Goal: Information Seeking & Learning: Find specific fact

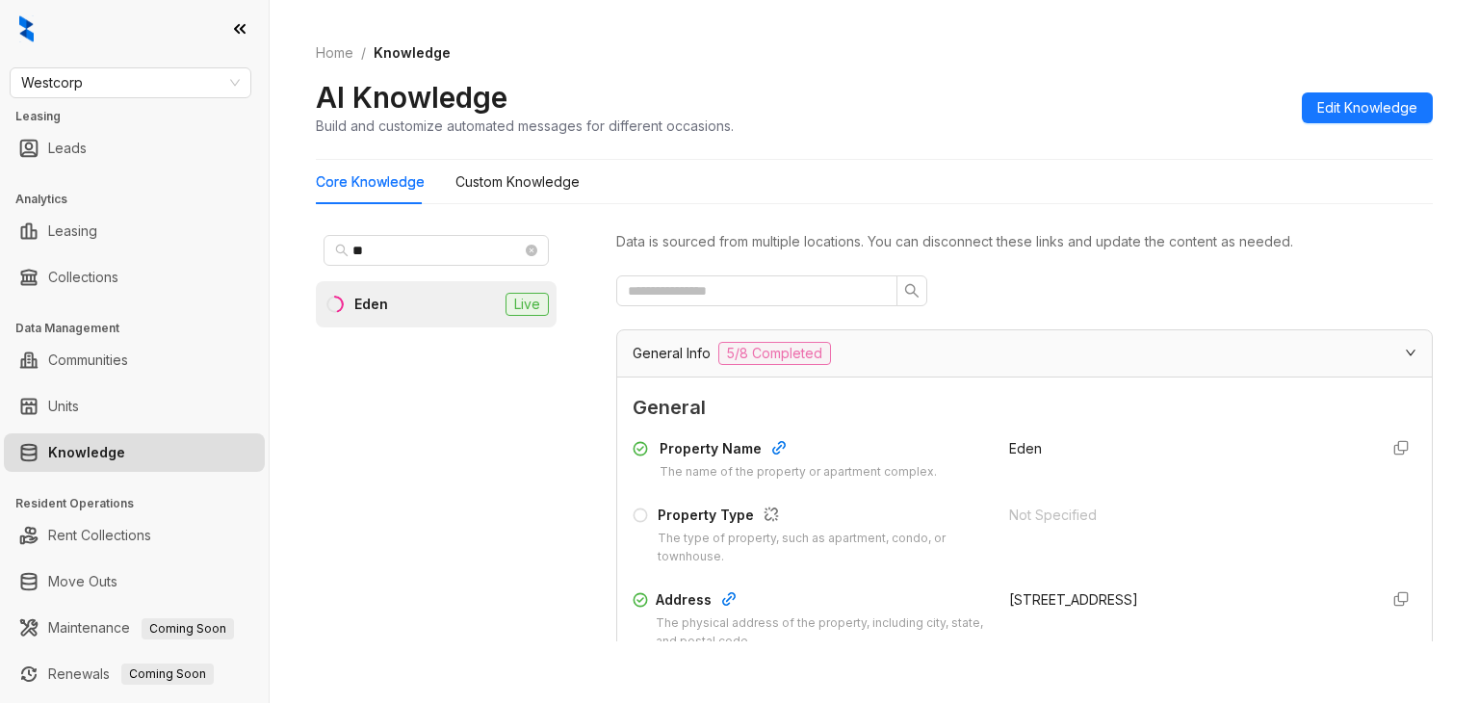
click at [158, 94] on span "Westcorp" at bounding box center [130, 82] width 219 height 29
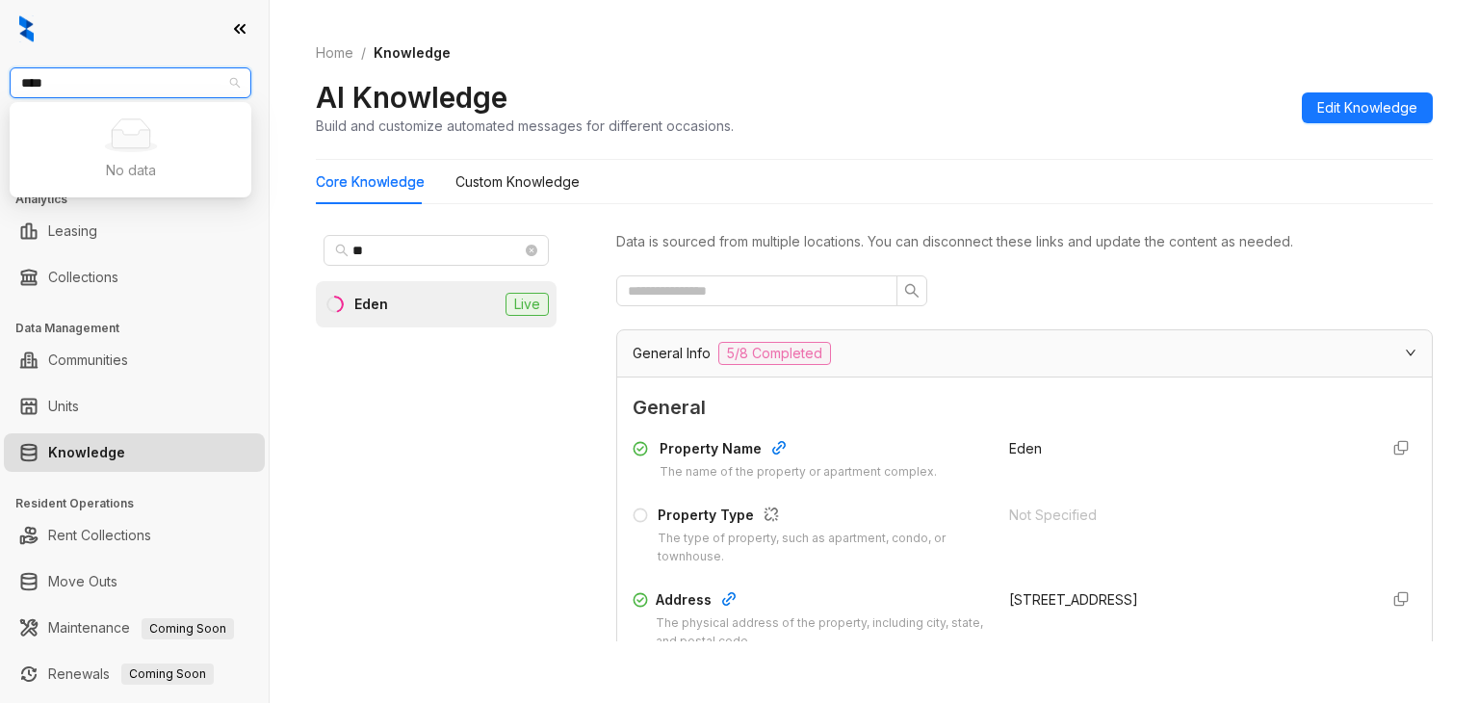
type input "****"
click at [124, 86] on span "Westcorp" at bounding box center [130, 82] width 219 height 29
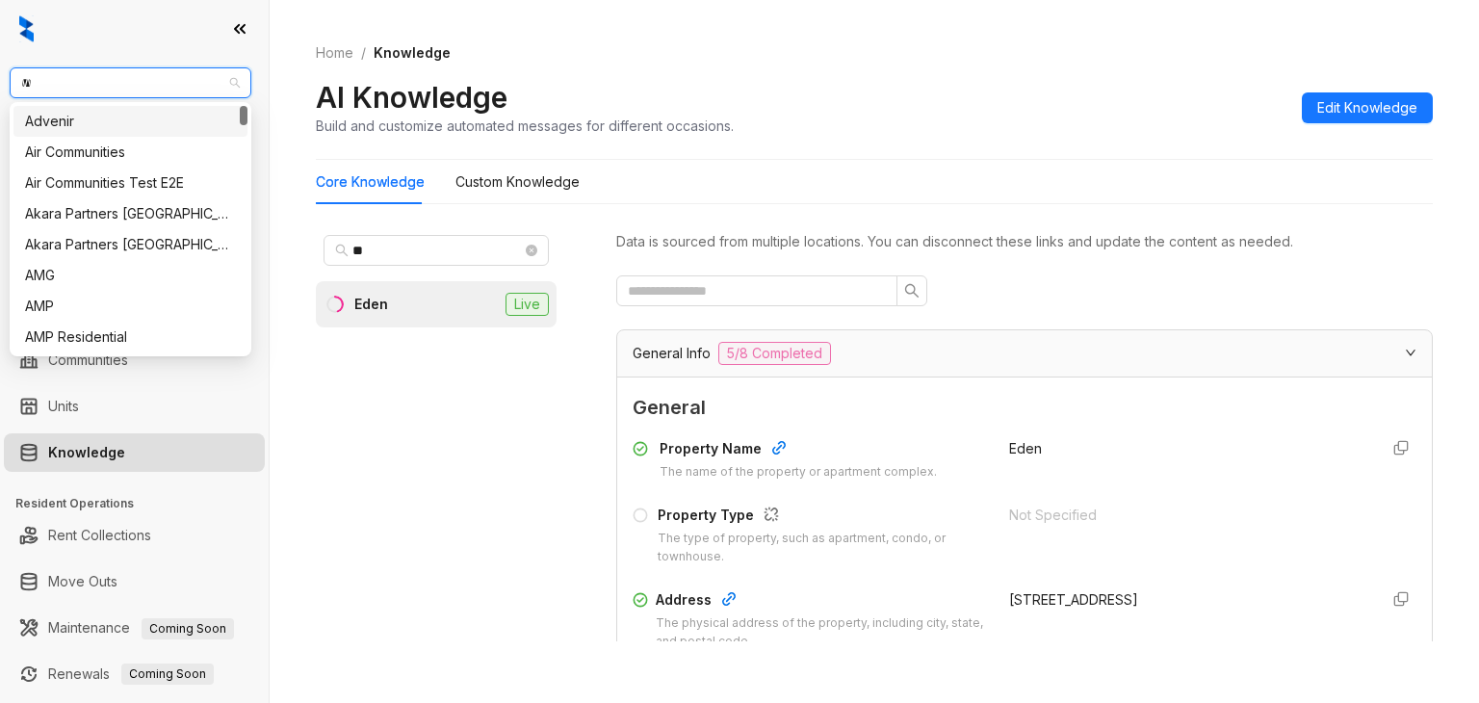
type input "***"
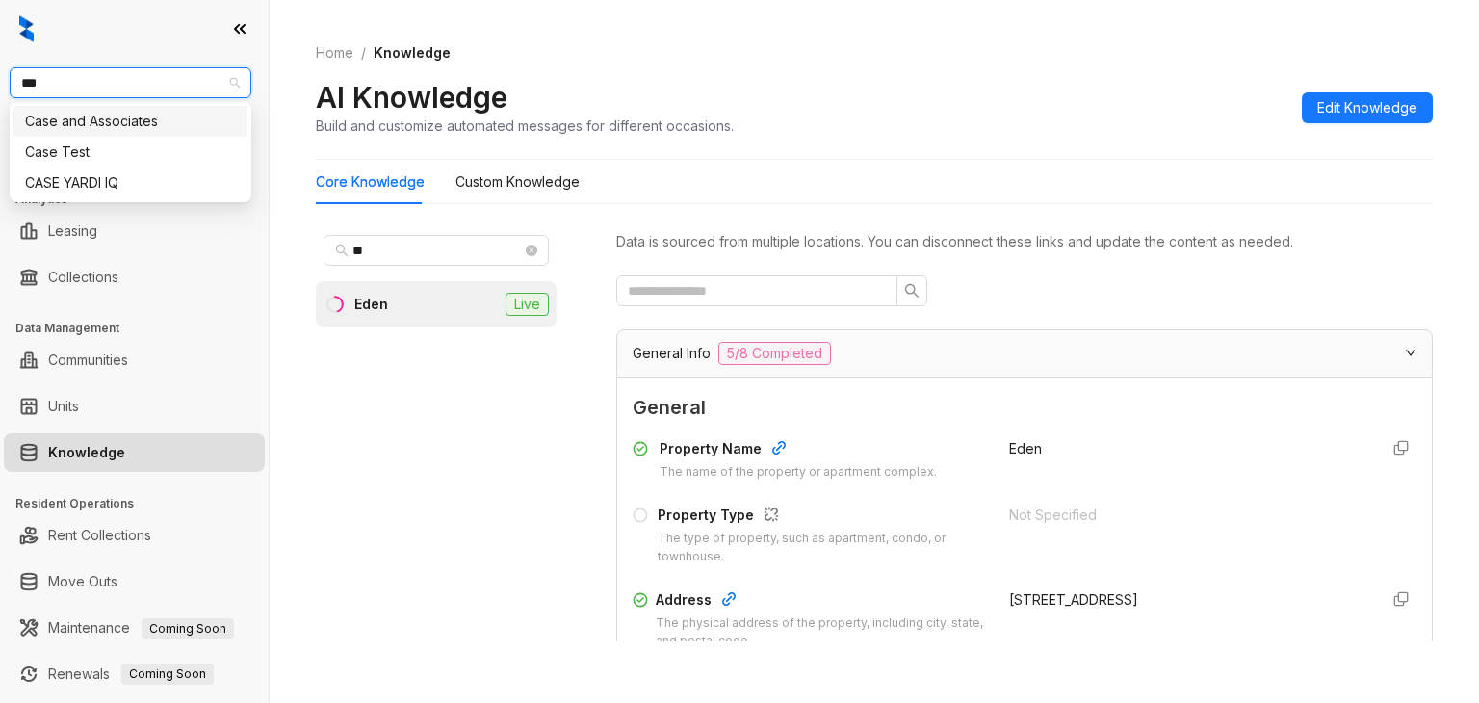
click at [100, 120] on div "Case and Associates" at bounding box center [130, 121] width 211 height 21
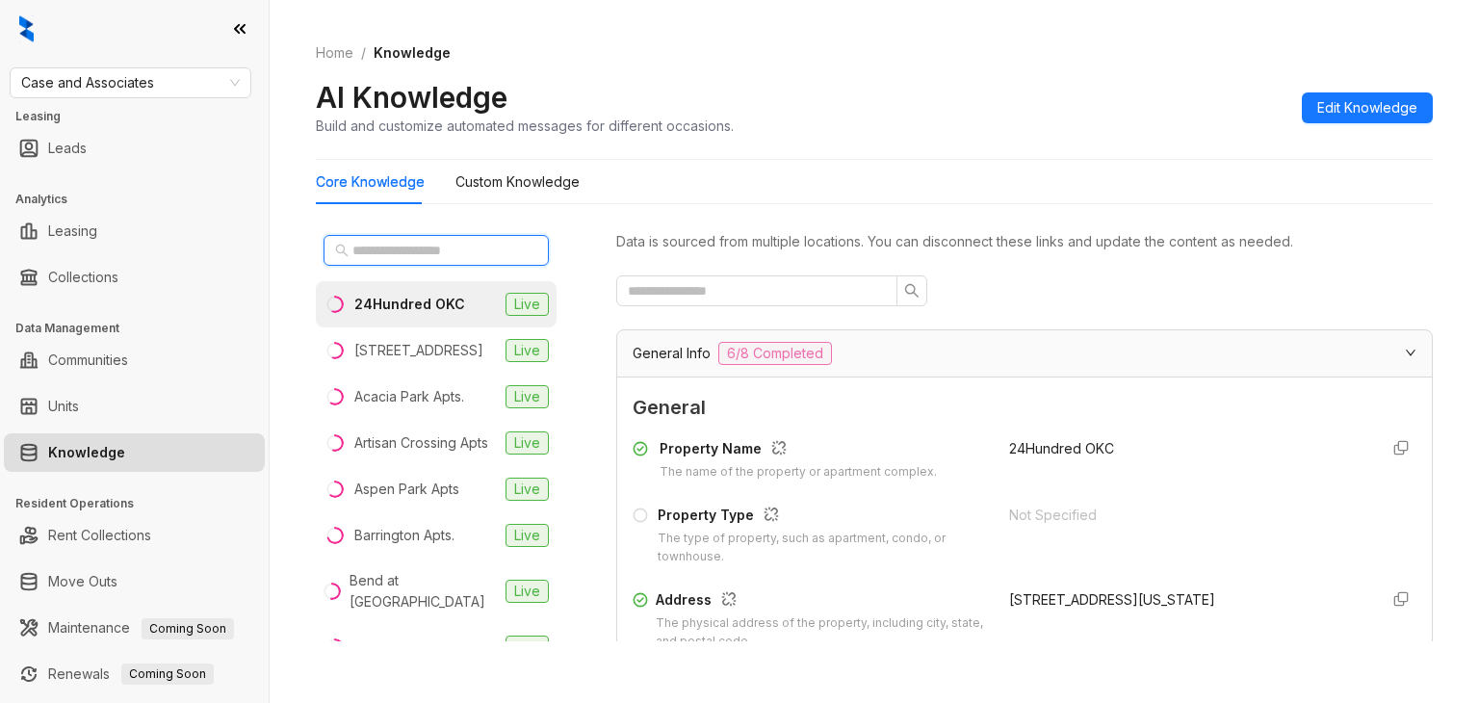
click at [401, 258] on input "text" at bounding box center [436, 250] width 169 height 21
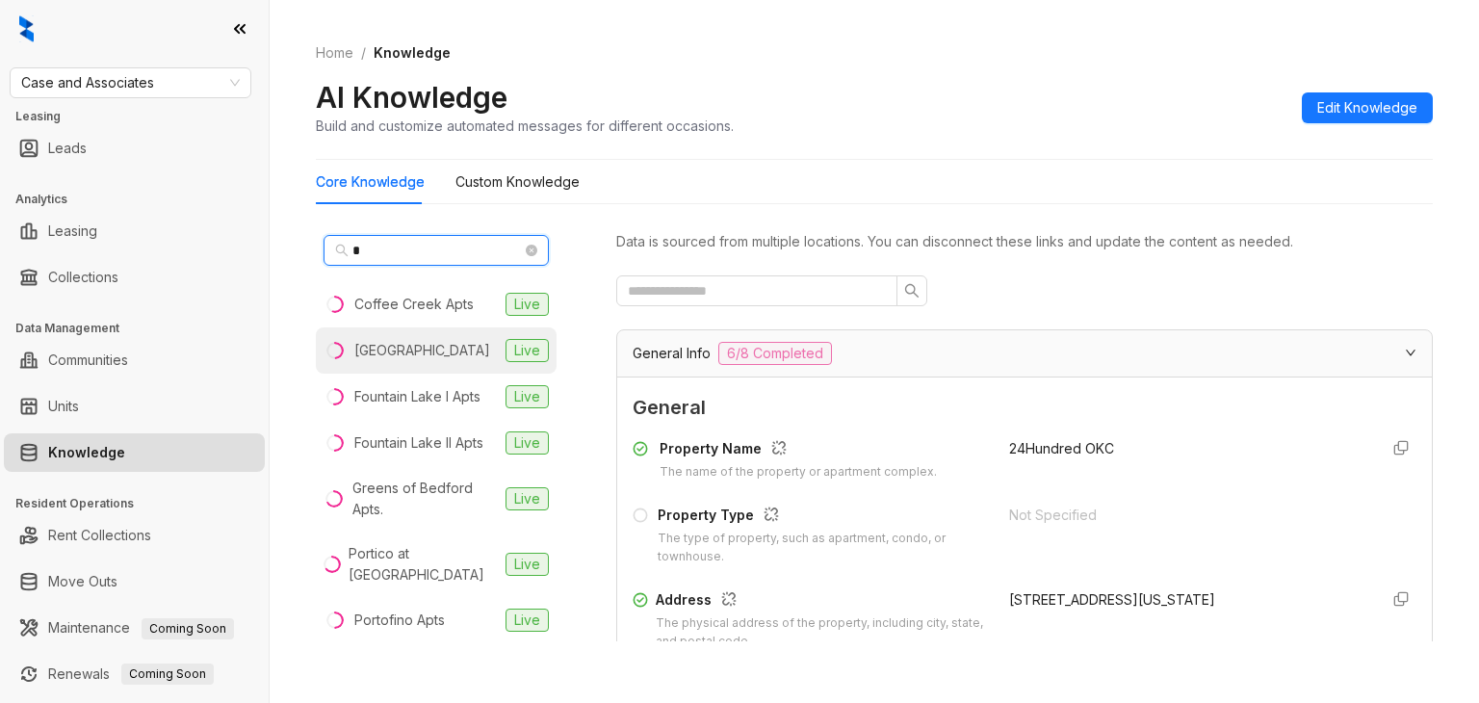
type input "*"
click at [422, 348] on div "Fountain Lake Apartments" at bounding box center [422, 350] width 136 height 21
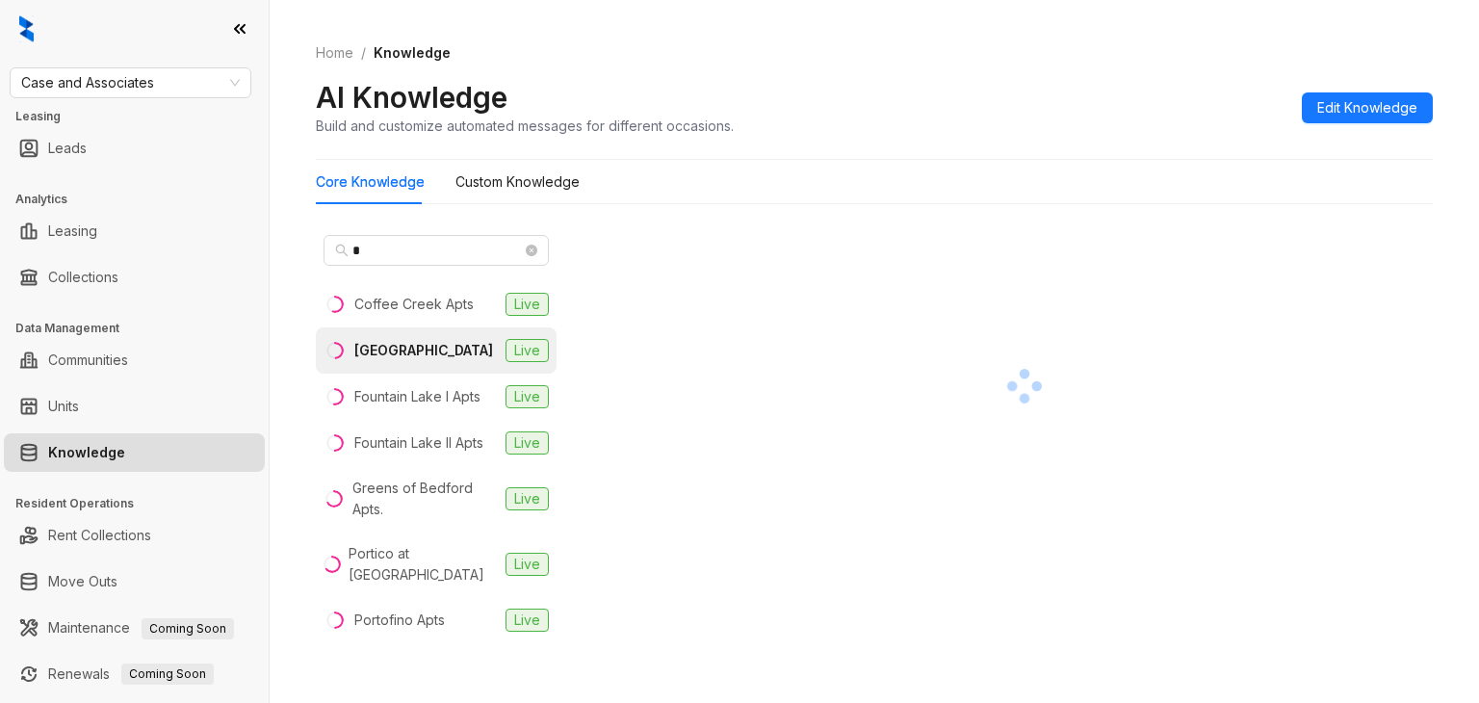
click at [392, 361] on div "[GEOGRAPHIC_DATA]" at bounding box center [423, 350] width 139 height 21
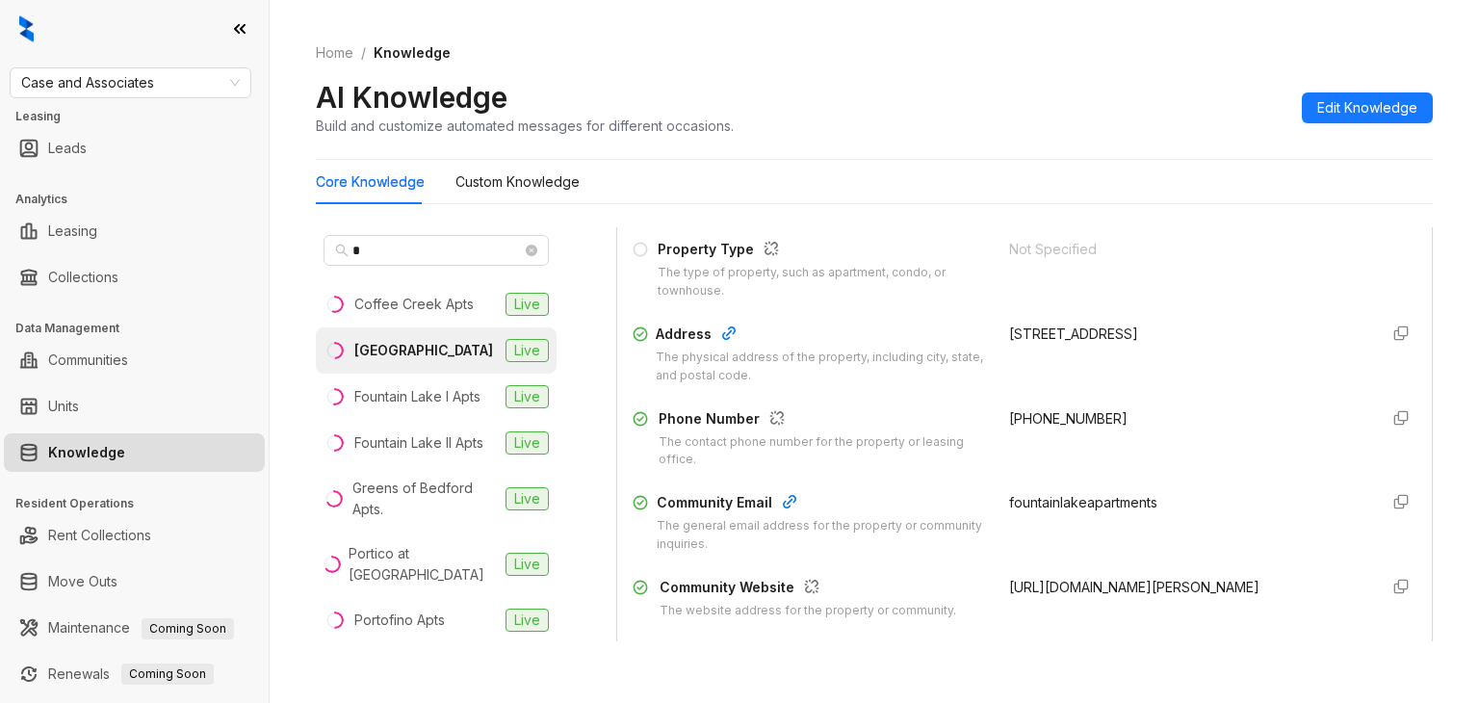
scroll to position [289, 0]
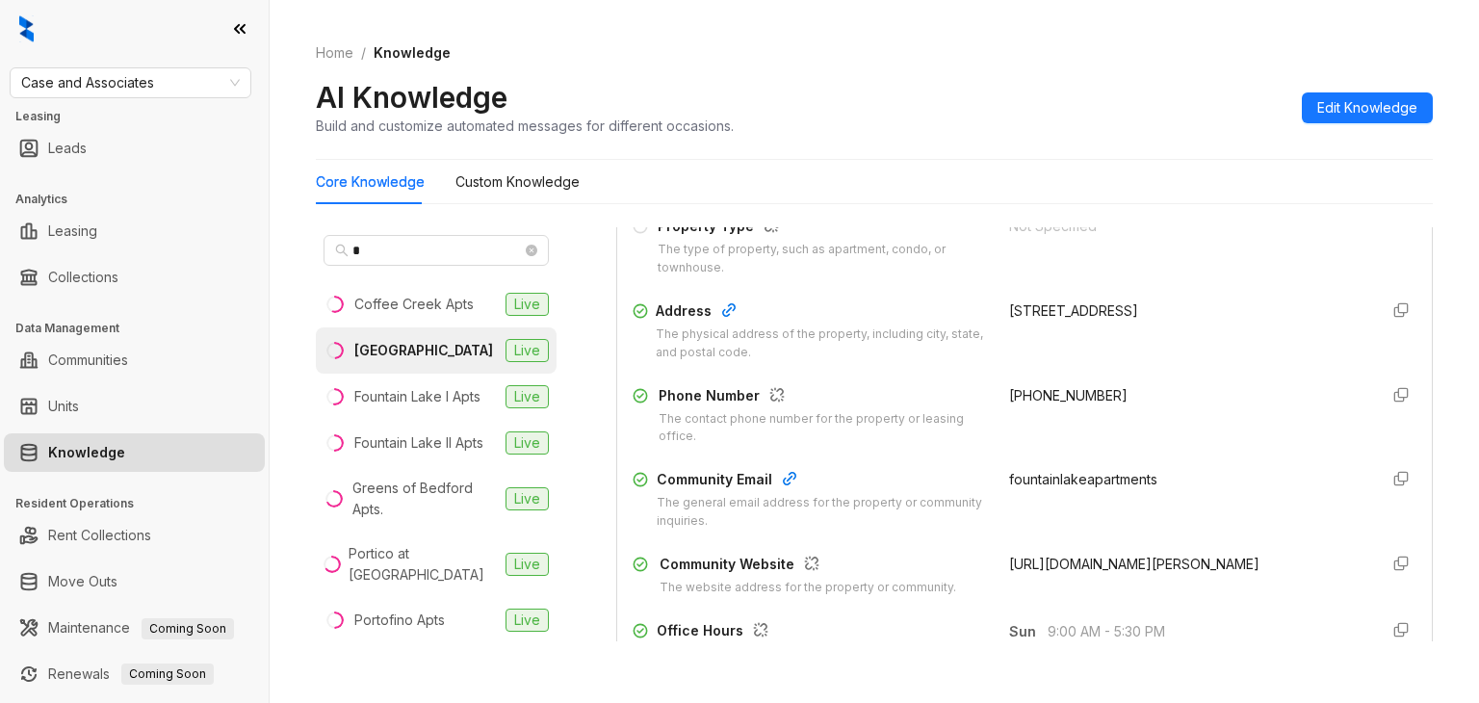
click at [1034, 398] on span "[PHONE_NUMBER]" at bounding box center [1068, 395] width 118 height 16
click at [1034, 398] on span "+14054715600" at bounding box center [1068, 395] width 118 height 16
copy span "14054715600"
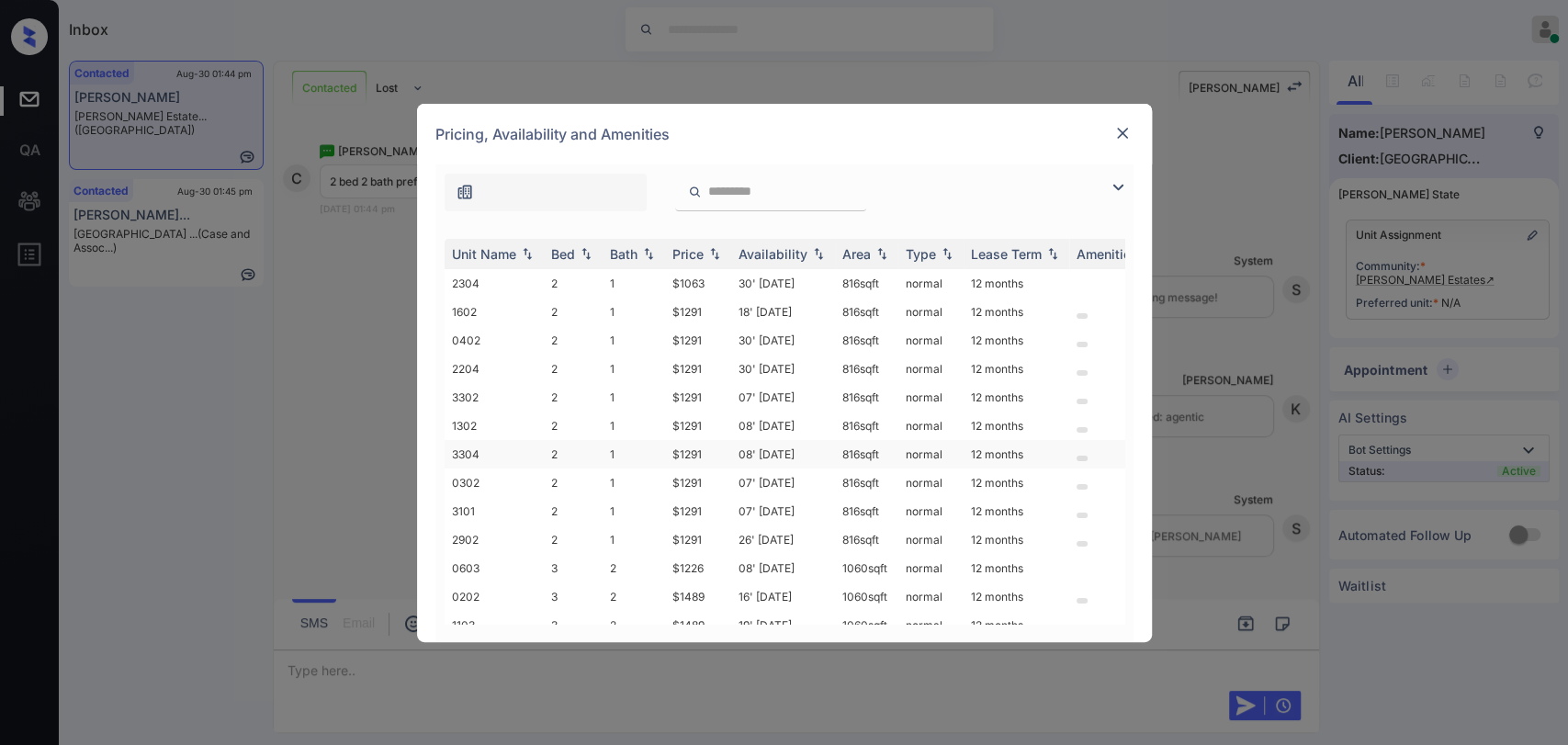
scroll to position [81, 0]
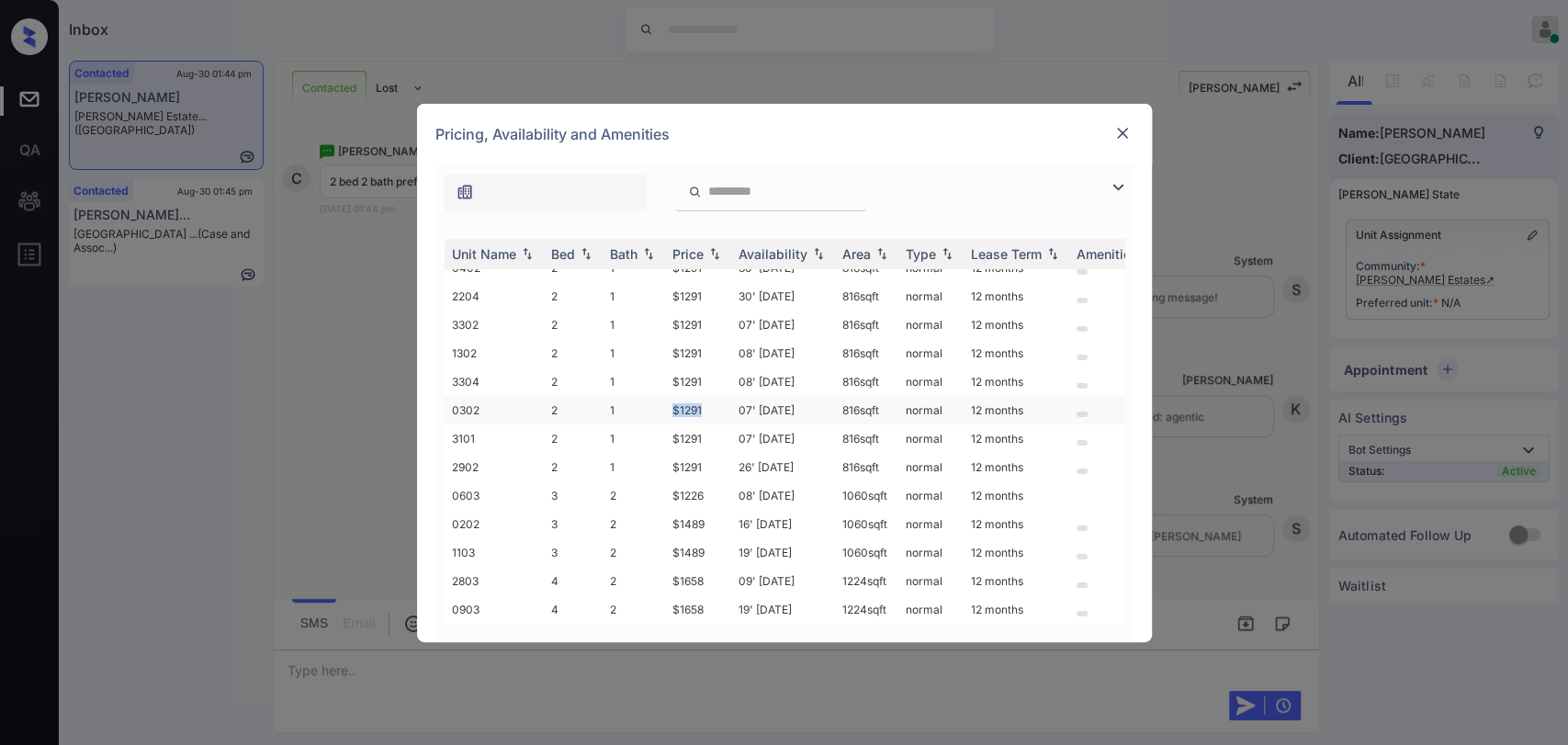
click at [714, 399] on td "$1291" at bounding box center [698, 410] width 66 height 29
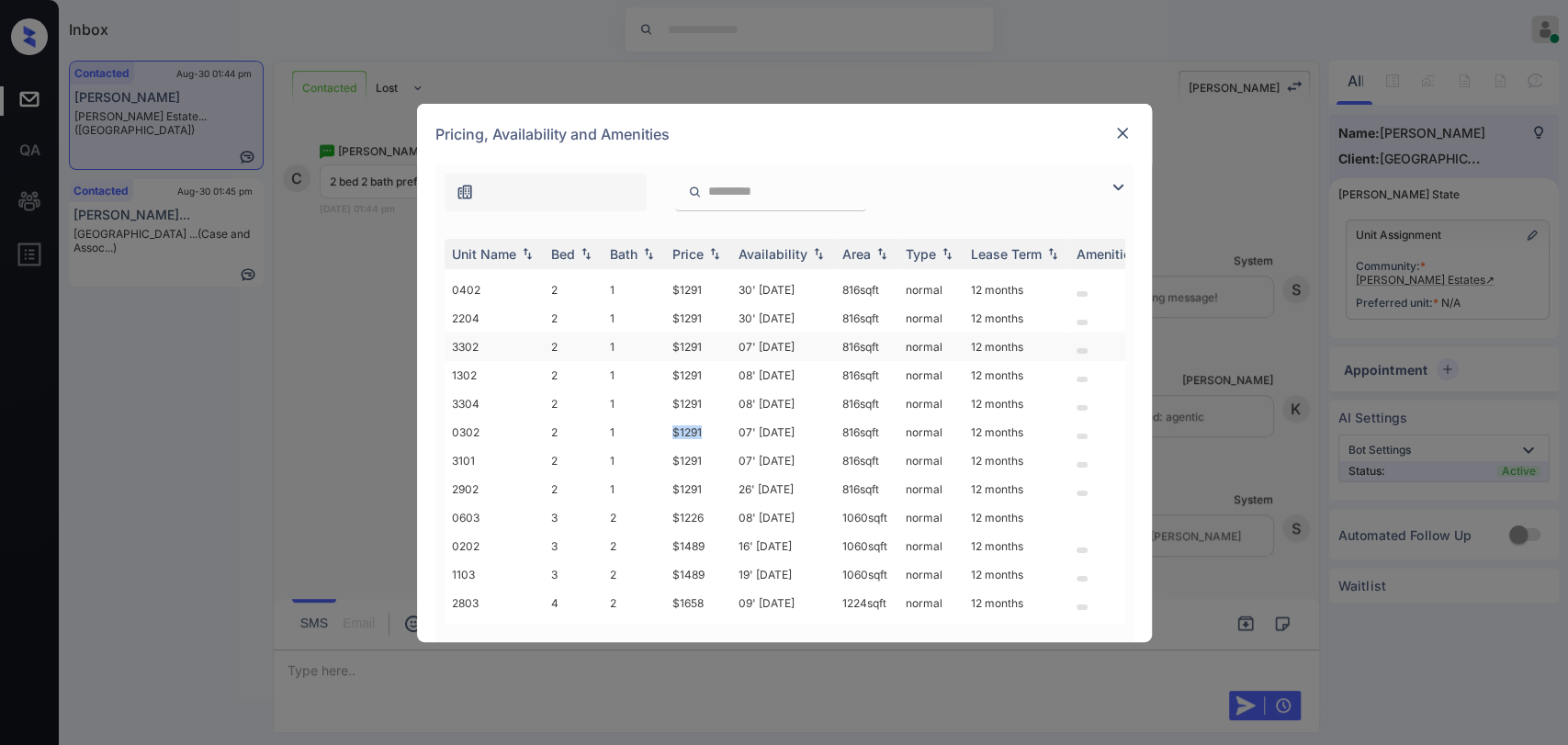
scroll to position [0, 0]
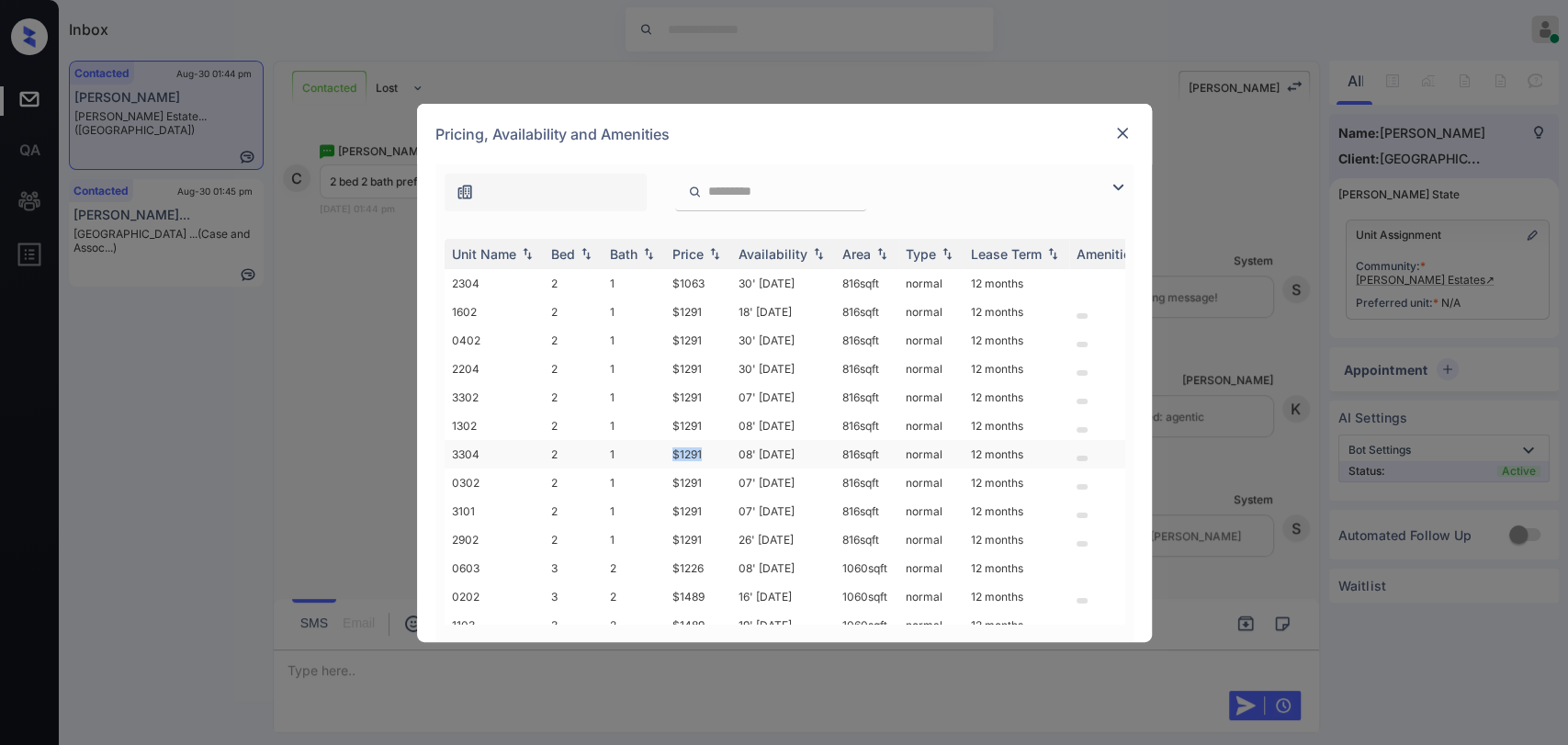
drag, startPoint x: 675, startPoint y: 446, endPoint x: 711, endPoint y: 446, distance: 36.0
click at [711, 446] on td "$1291" at bounding box center [698, 454] width 66 height 29
copy td "$1291"
click at [1120, 128] on img at bounding box center [1122, 133] width 18 height 18
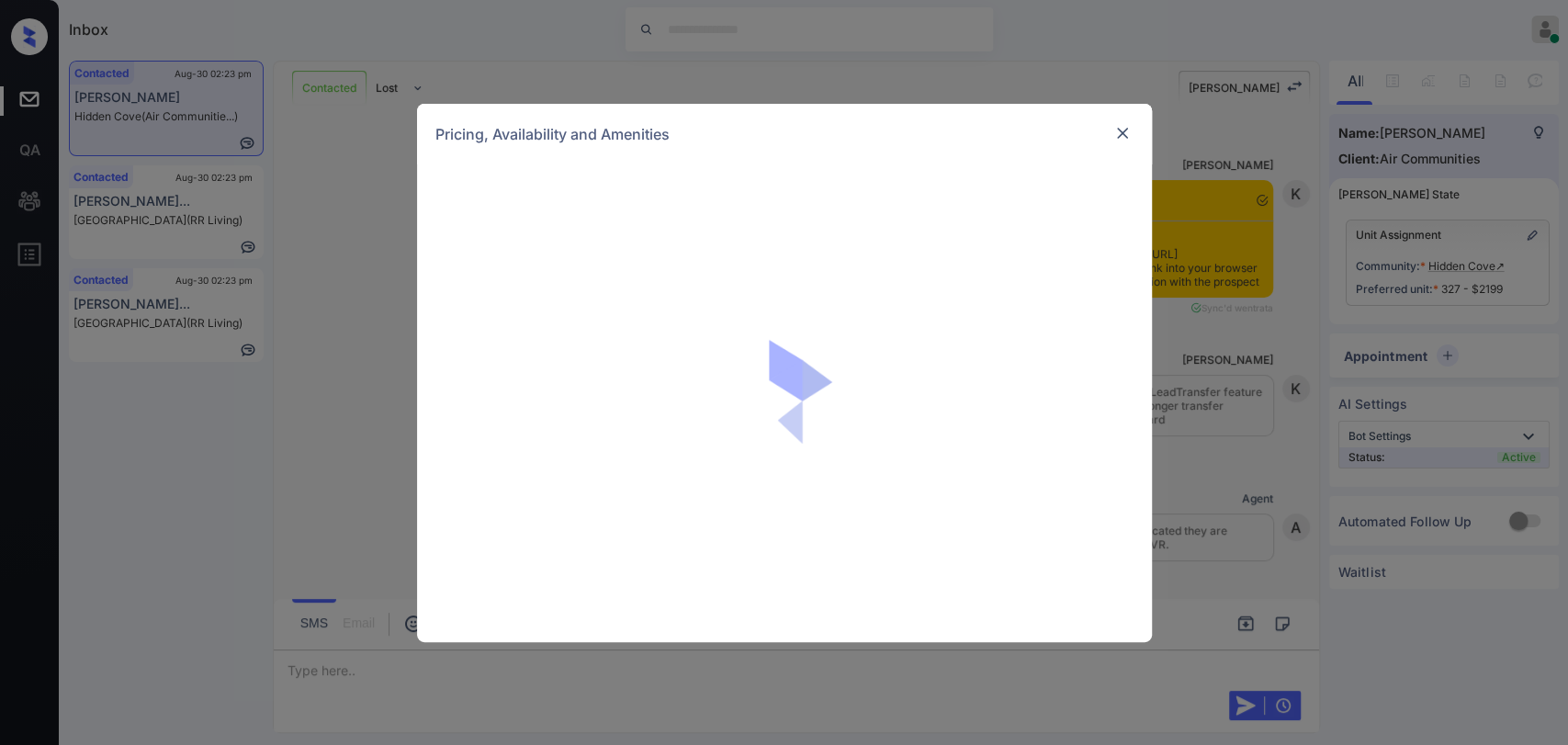
scroll to position [3987, 0]
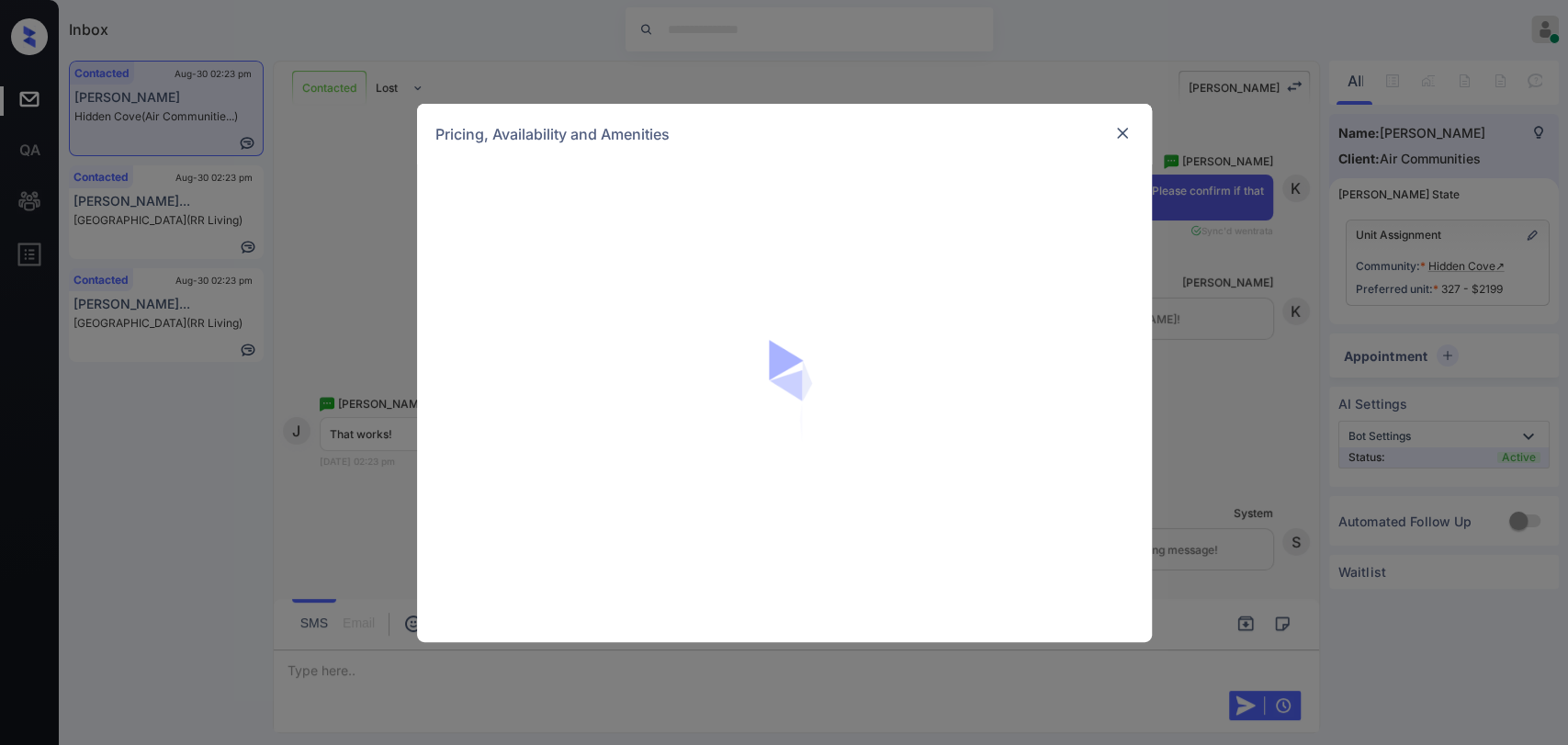
click at [1123, 135] on img at bounding box center [1122, 133] width 18 height 18
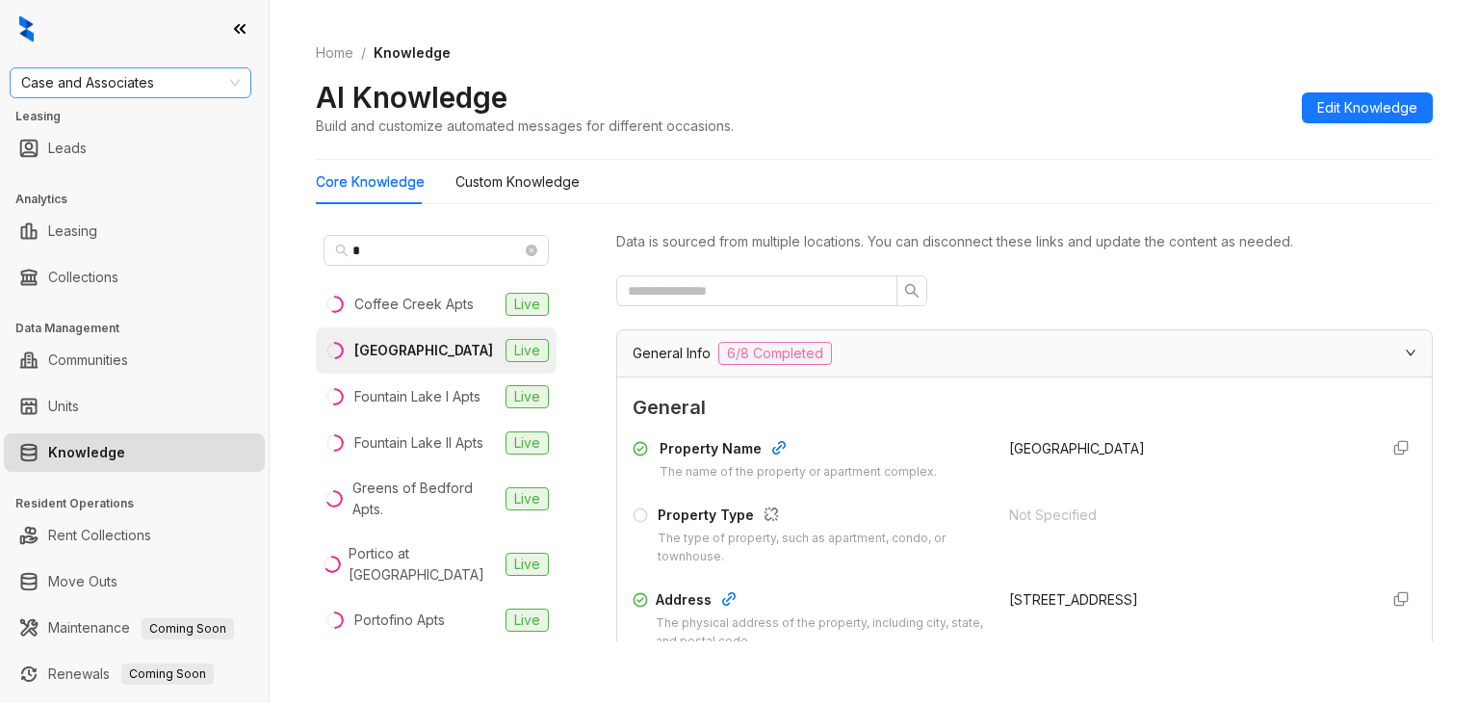
scroll to position [289, 0]
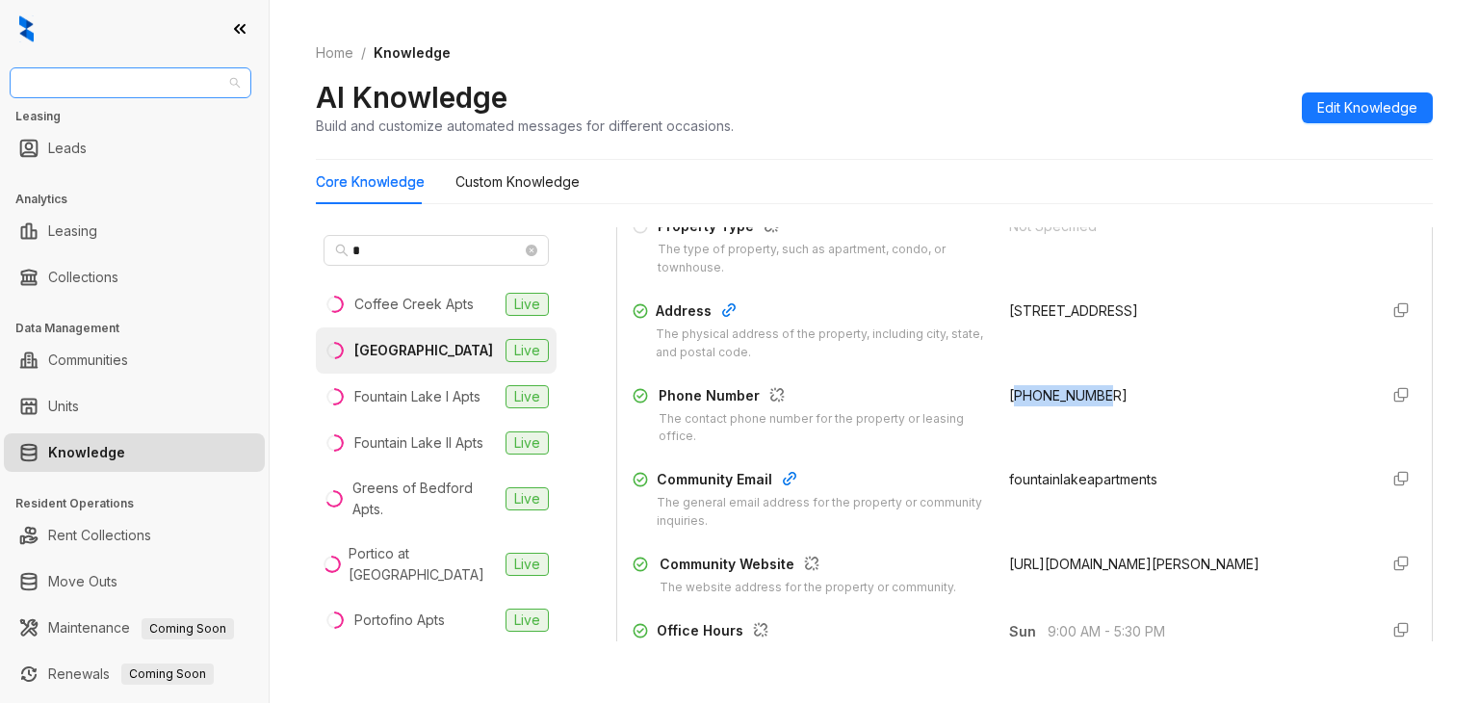
click at [128, 89] on span "Case and Associates" at bounding box center [130, 82] width 219 height 29
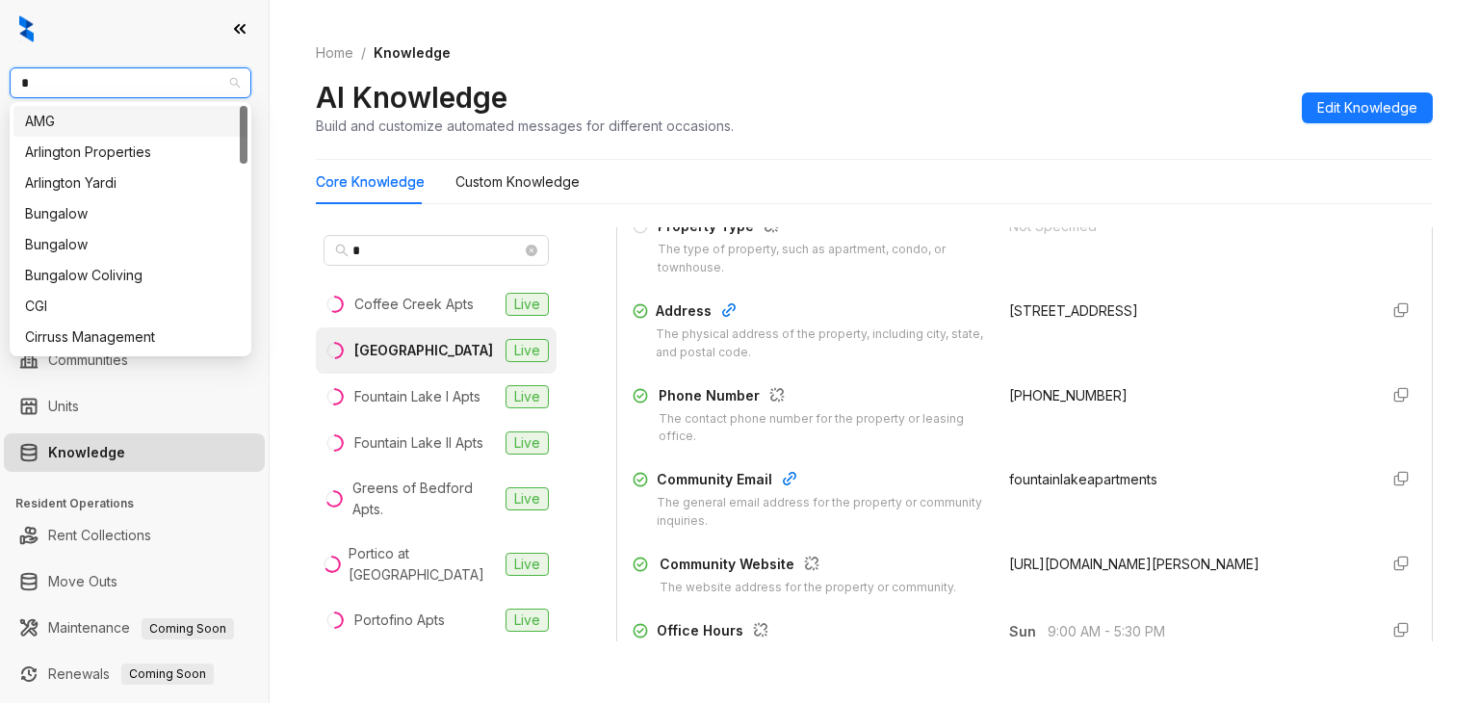
type input "**"
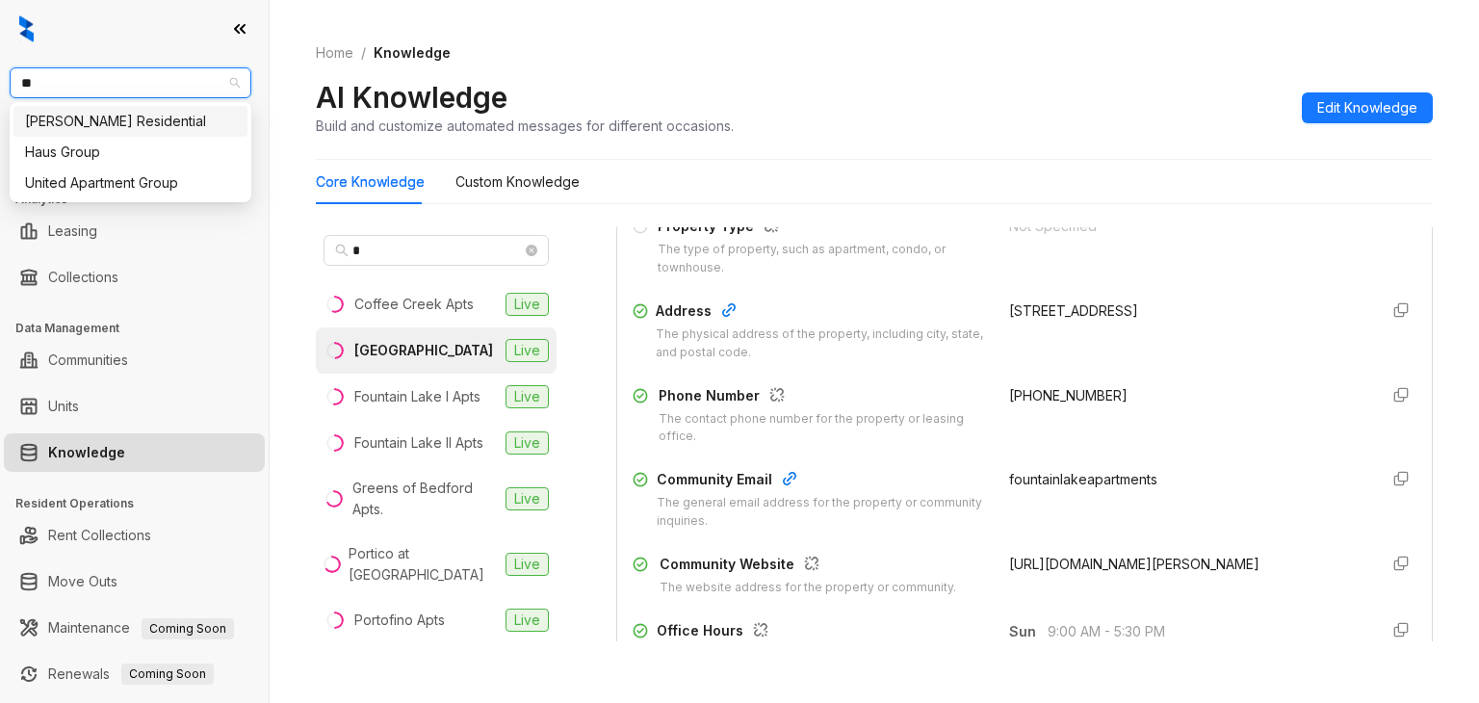
click at [76, 119] on div "[PERSON_NAME] Residential" at bounding box center [130, 121] width 211 height 21
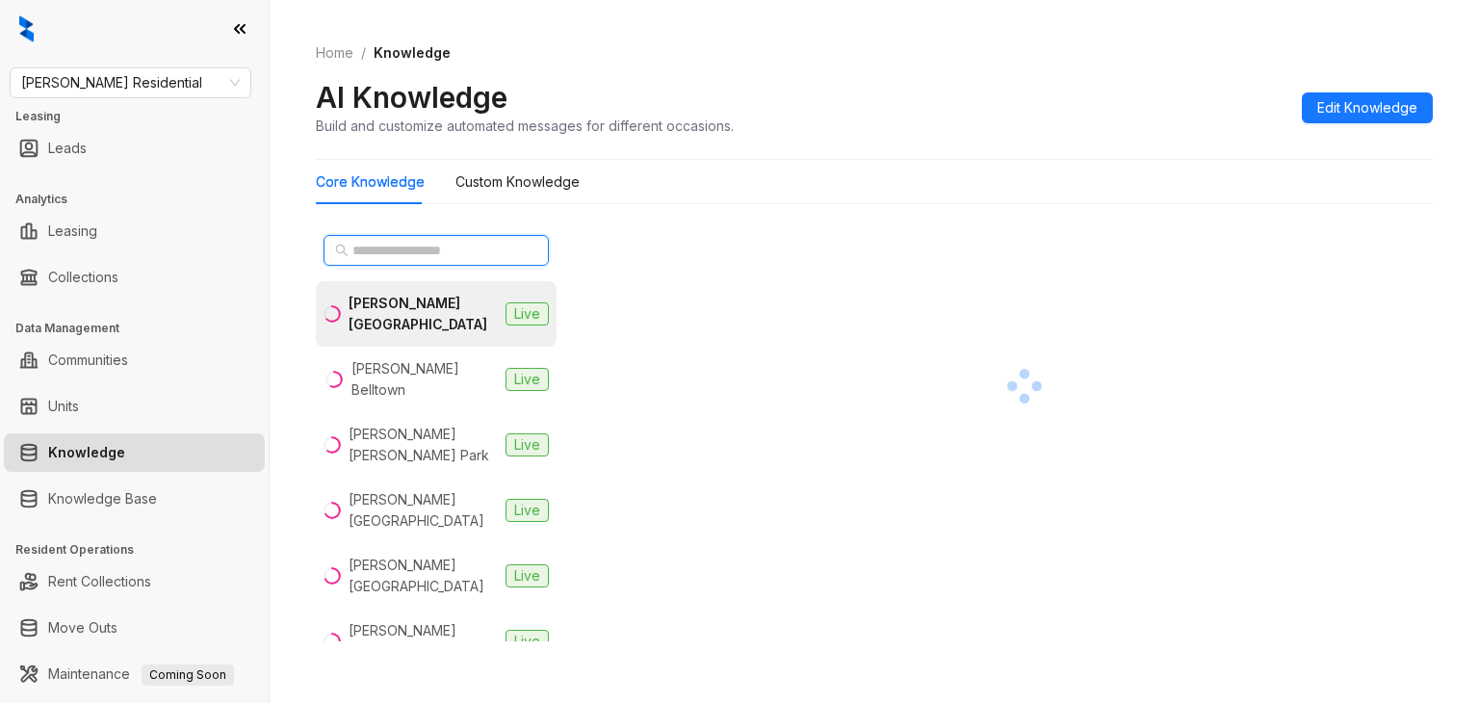
click at [399, 259] on input "text" at bounding box center [436, 250] width 169 height 21
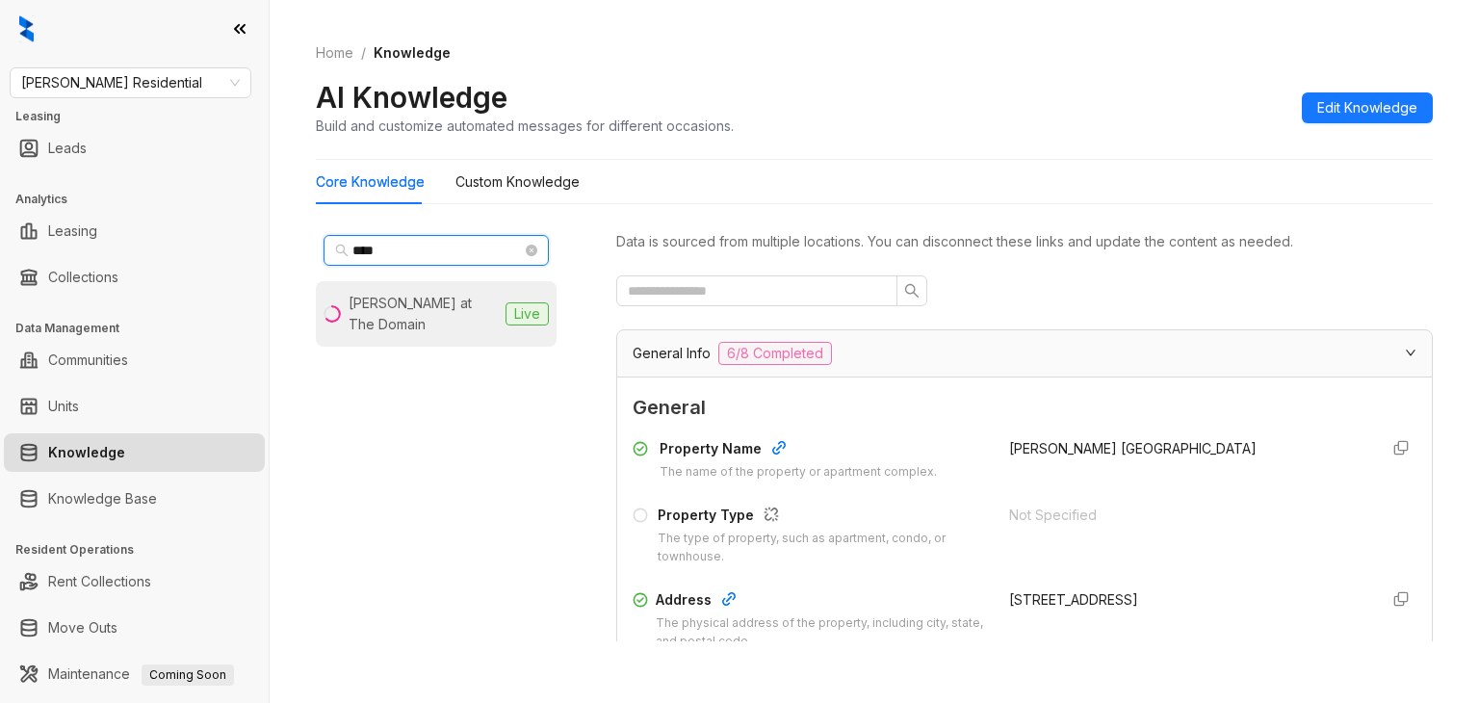
type input "****"
click at [439, 318] on li "[PERSON_NAME] at The Domain Live" at bounding box center [436, 313] width 241 height 65
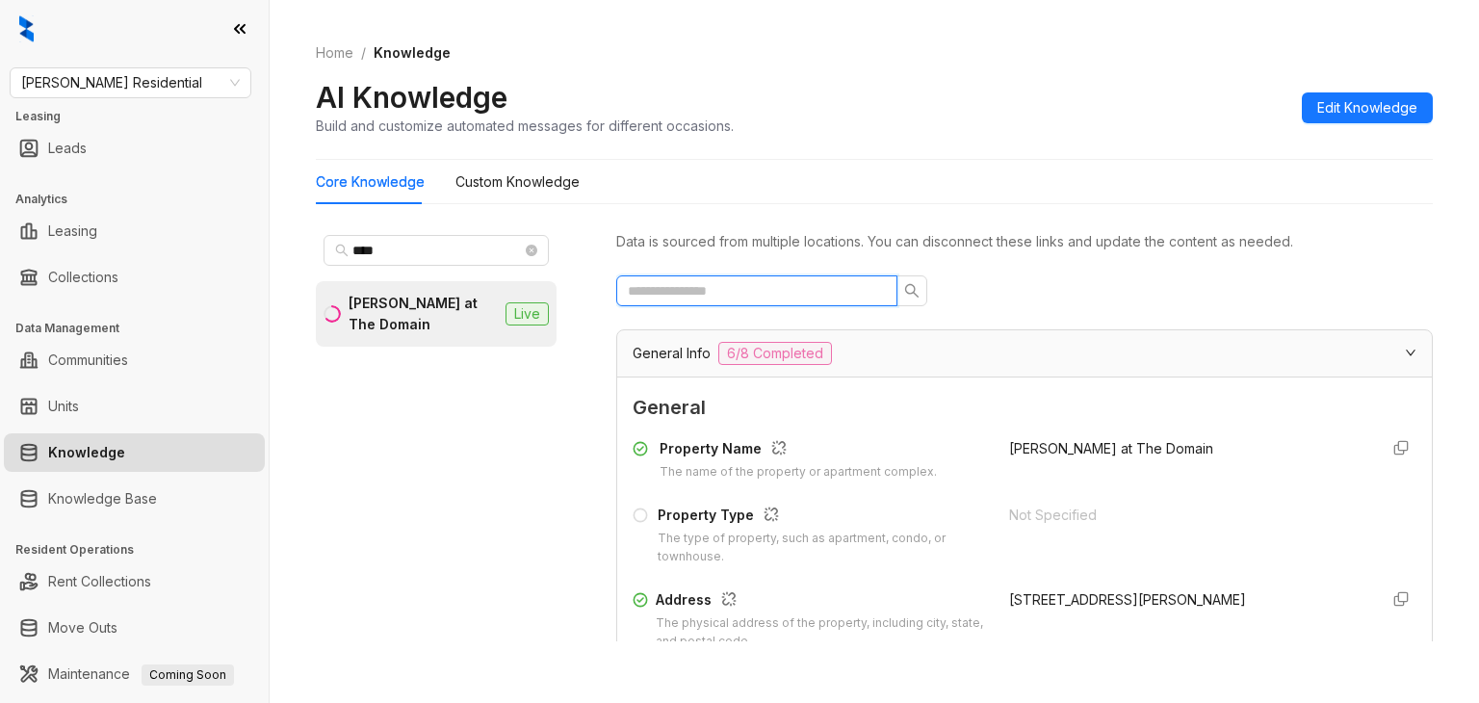
click at [778, 294] on input "text" at bounding box center [749, 290] width 243 height 21
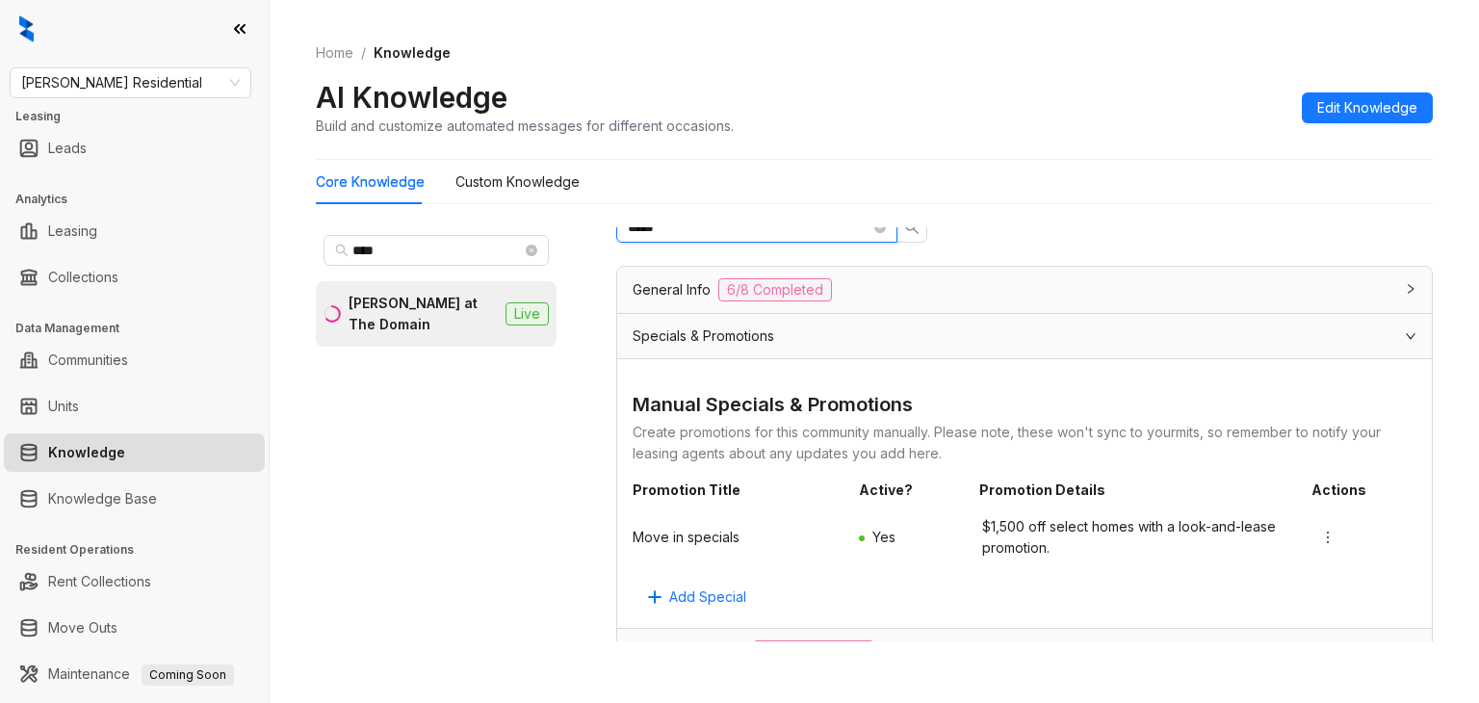
scroll to position [96, 0]
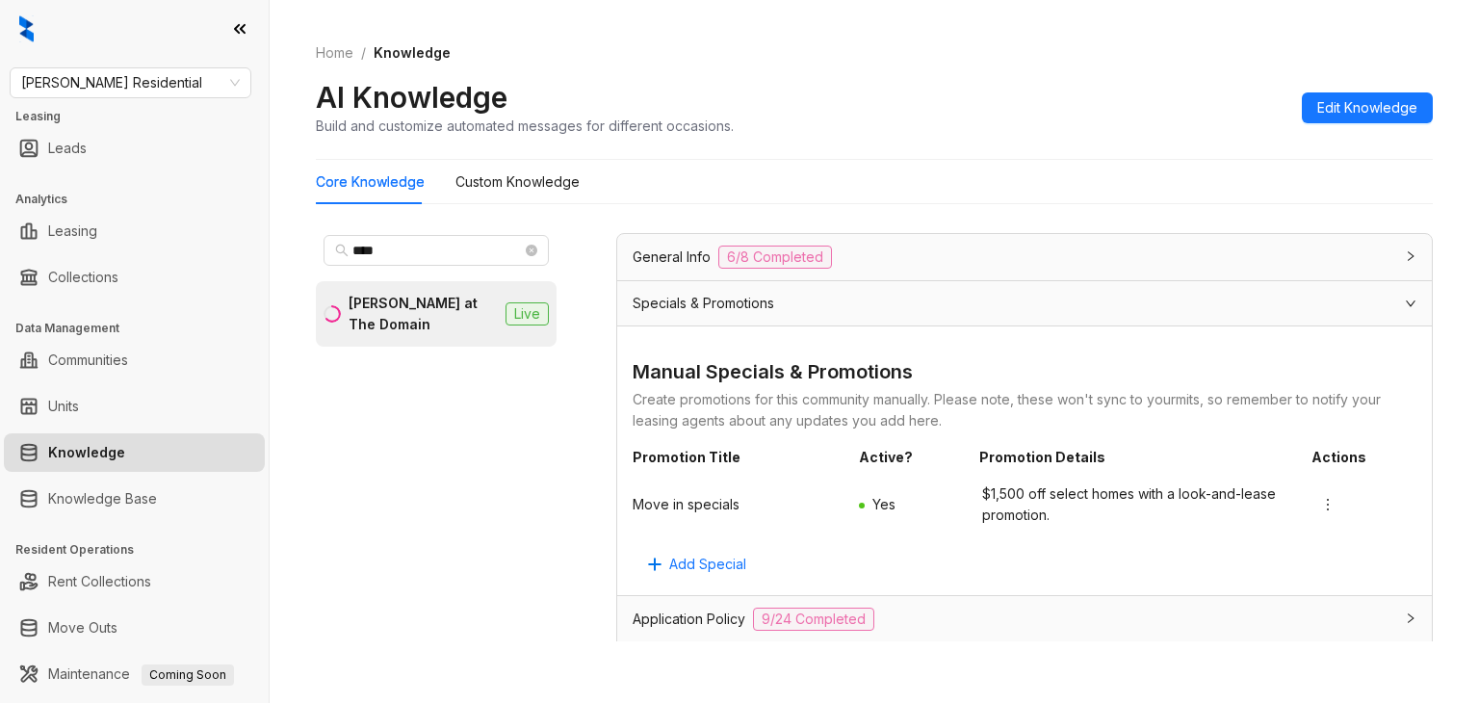
type input "*****"
drag, startPoint x: 1056, startPoint y: 514, endPoint x: 1133, endPoint y: 486, distance: 81.9
click at [1093, 514] on div "Move in specials Yes $1,500 off select homes with a look-and-lease promotion." at bounding box center [1024, 505] width 784 height 58
copy span "$1,500 off select homes with a look-and-lease promotion."
drag, startPoint x: 435, startPoint y: 252, endPoint x: 277, endPoint y: 265, distance: 158.4
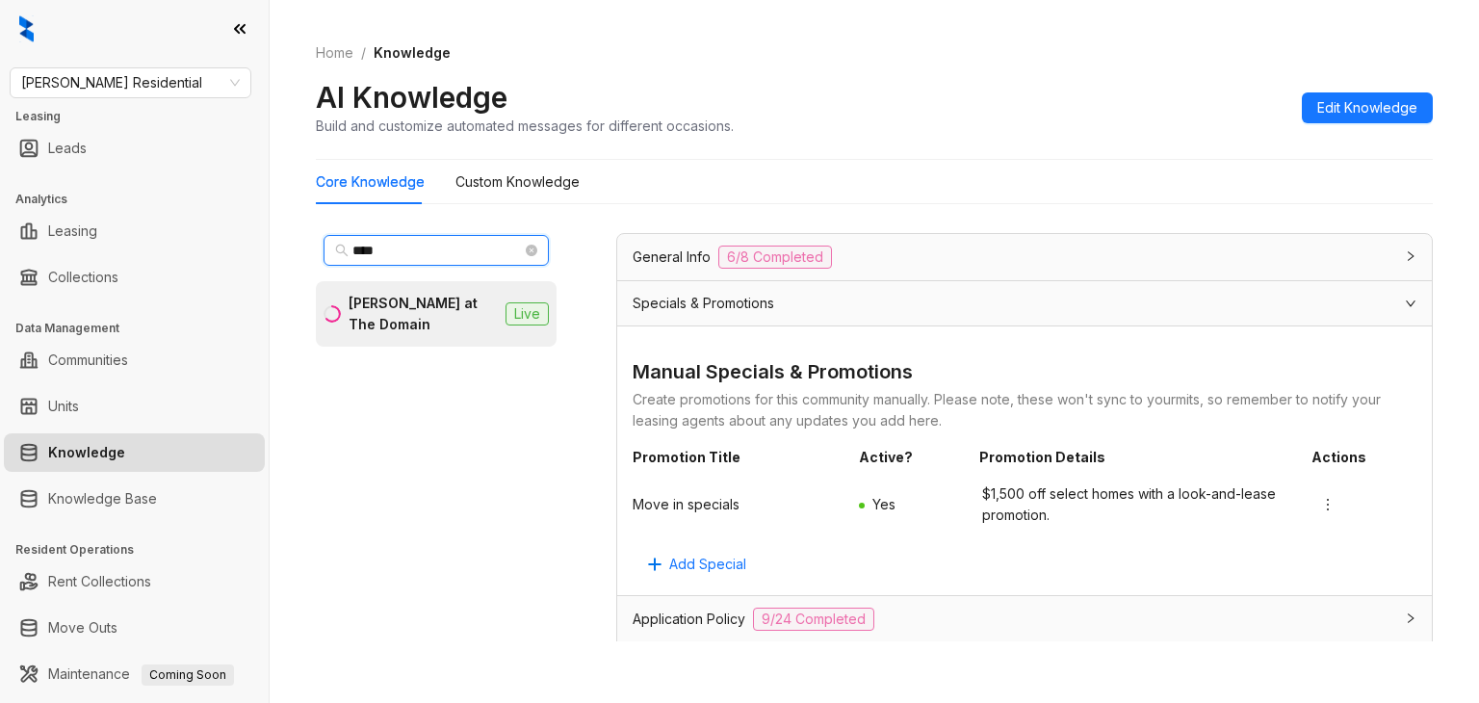
click at [277, 265] on div "Home / Knowledge AI Knowledge Build and customize automated messages for differ…" at bounding box center [874, 351] width 1209 height 703
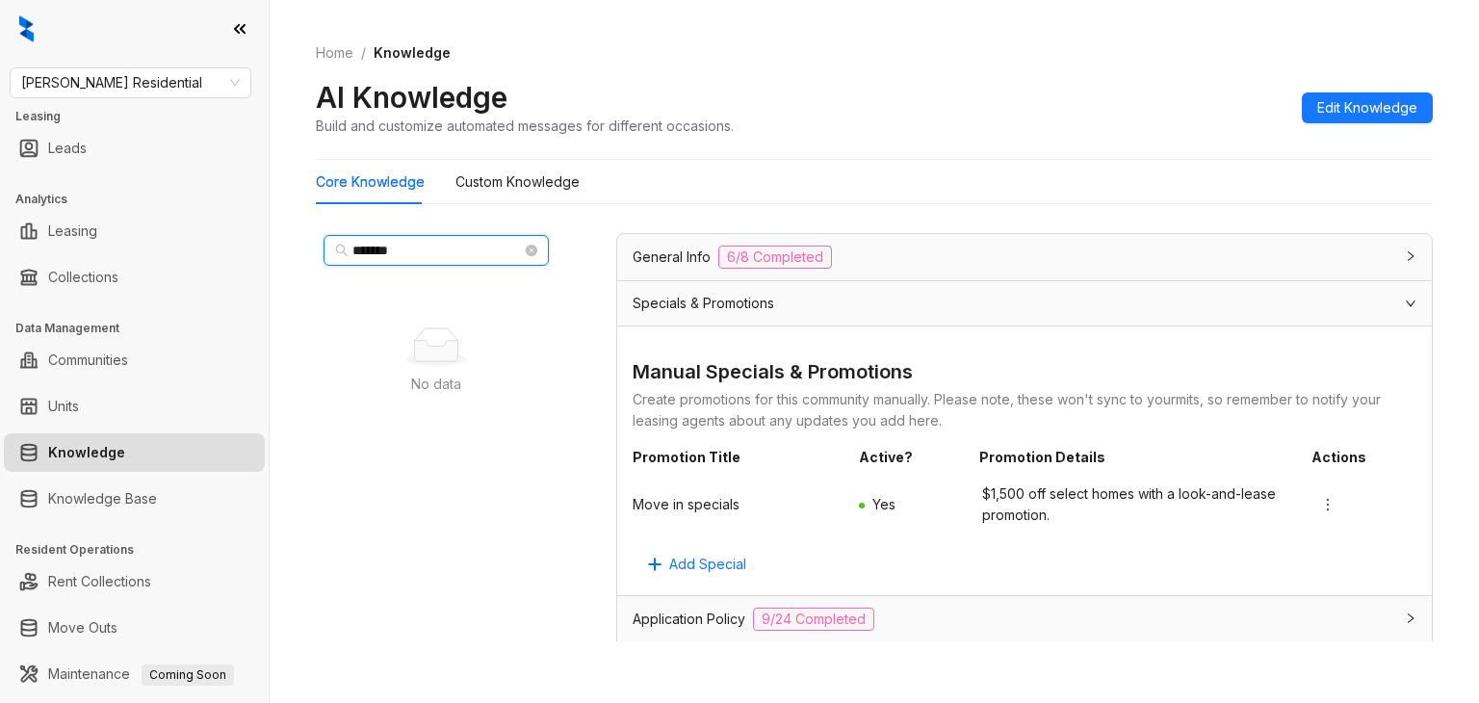
type input "*******"
drag, startPoint x: 551, startPoint y: 381, endPoint x: 770, endPoint y: 336, distance: 224.1
click at [555, 381] on div "No data No data" at bounding box center [436, 361] width 241 height 160
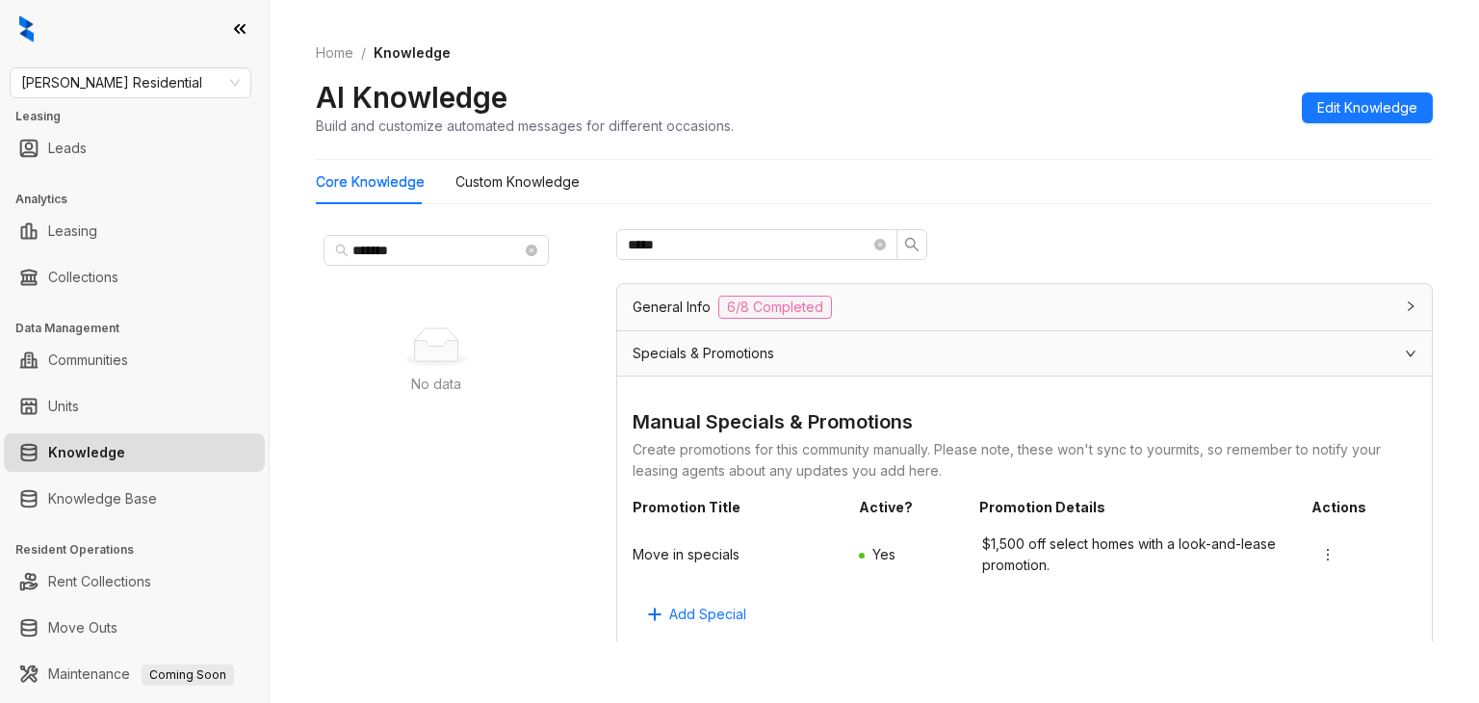
scroll to position [0, 0]
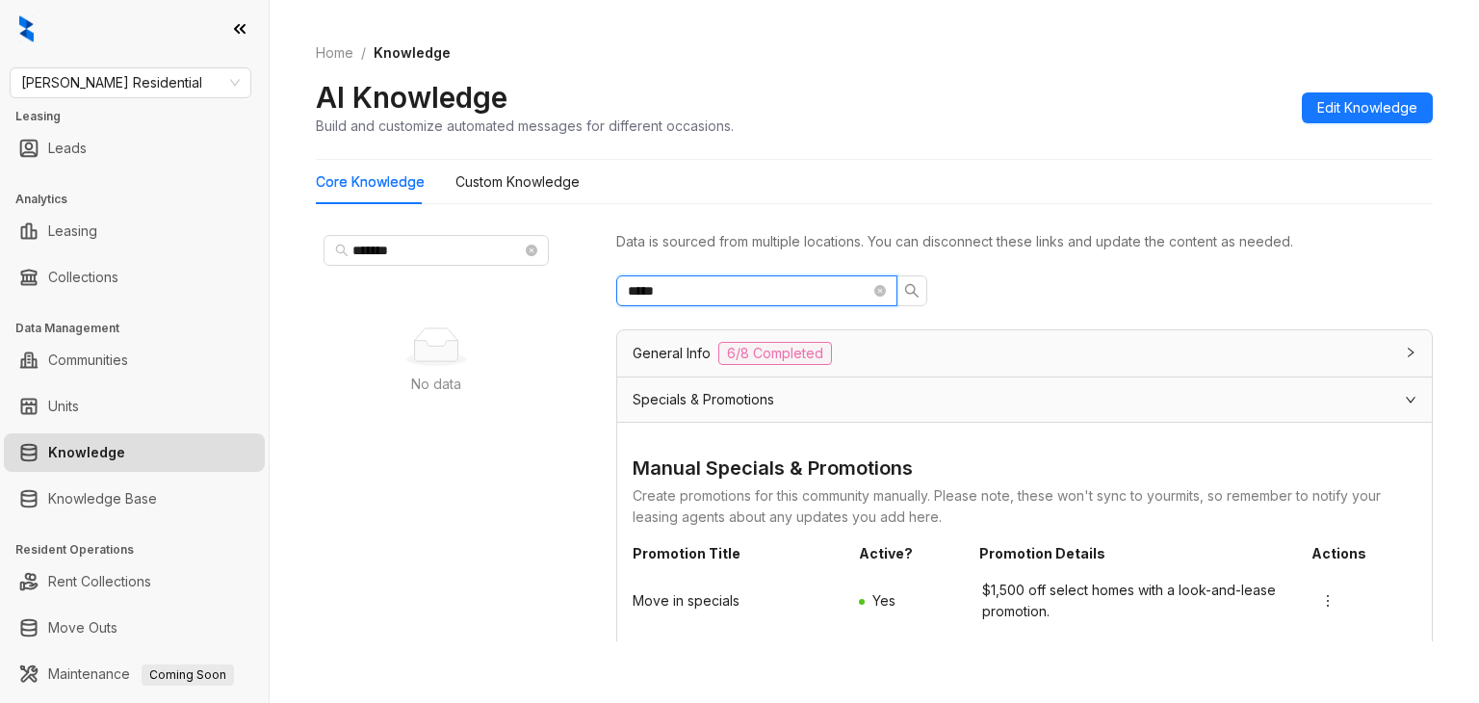
drag, startPoint x: 739, startPoint y: 291, endPoint x: 481, endPoint y: 291, distance: 258.0
click at [481, 291] on div "******* No data No data Data is sourced from multiple locations. You can discon…" at bounding box center [874, 438] width 1117 height 438
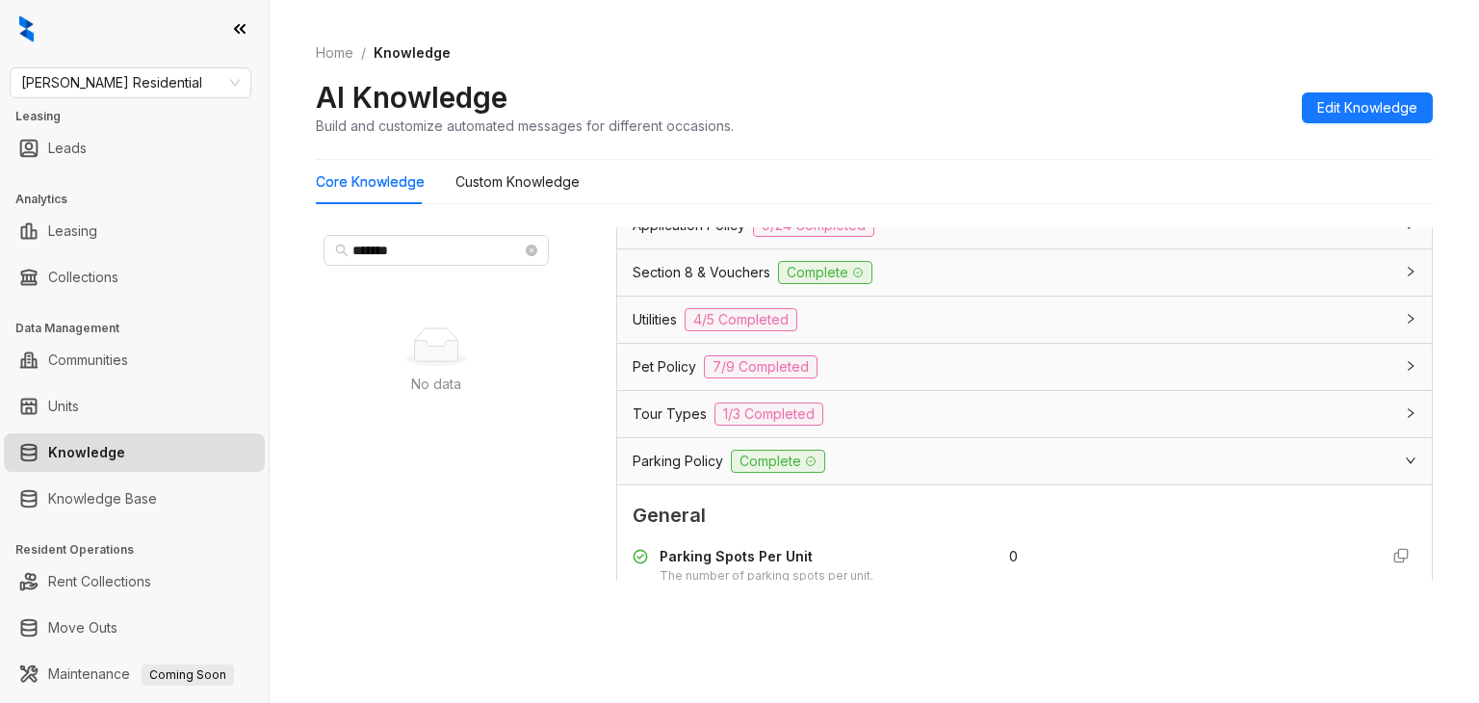
scroll to position [299, 0]
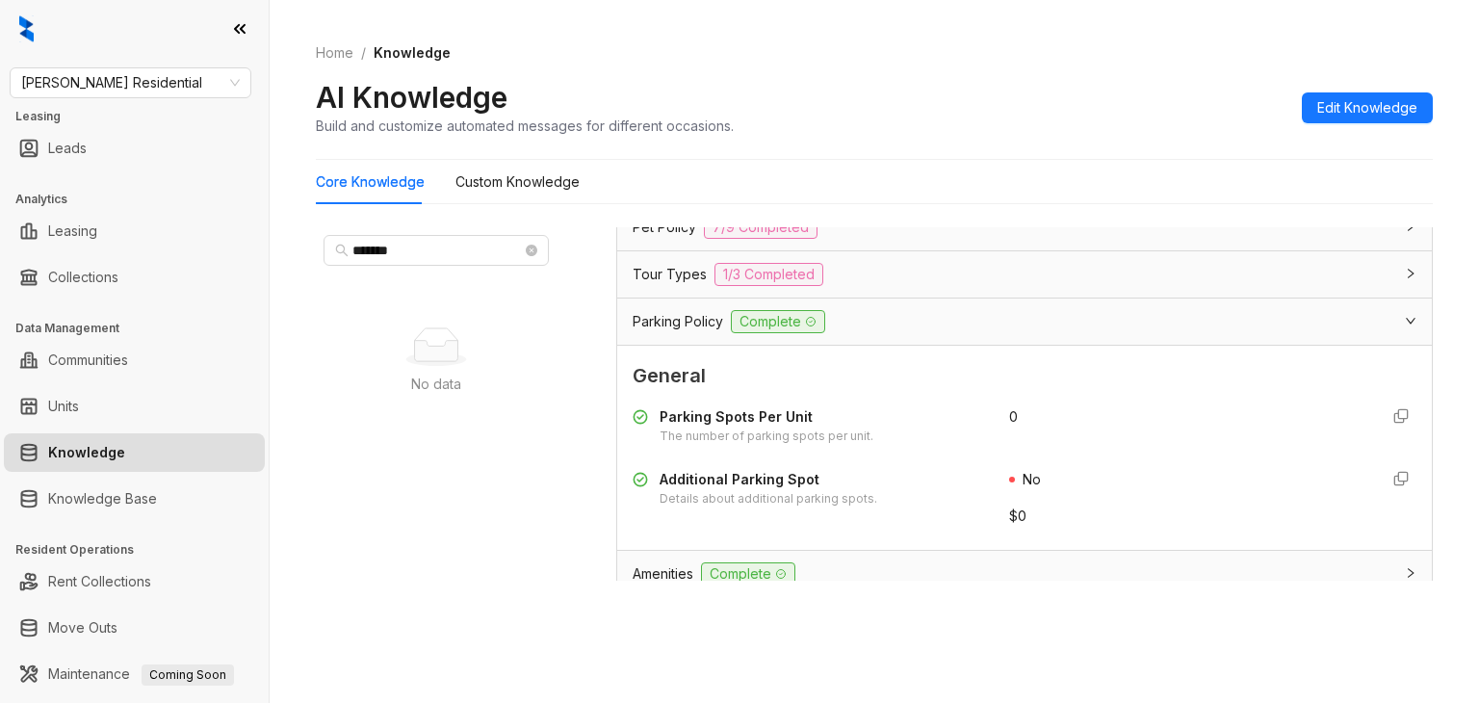
type input "*******"
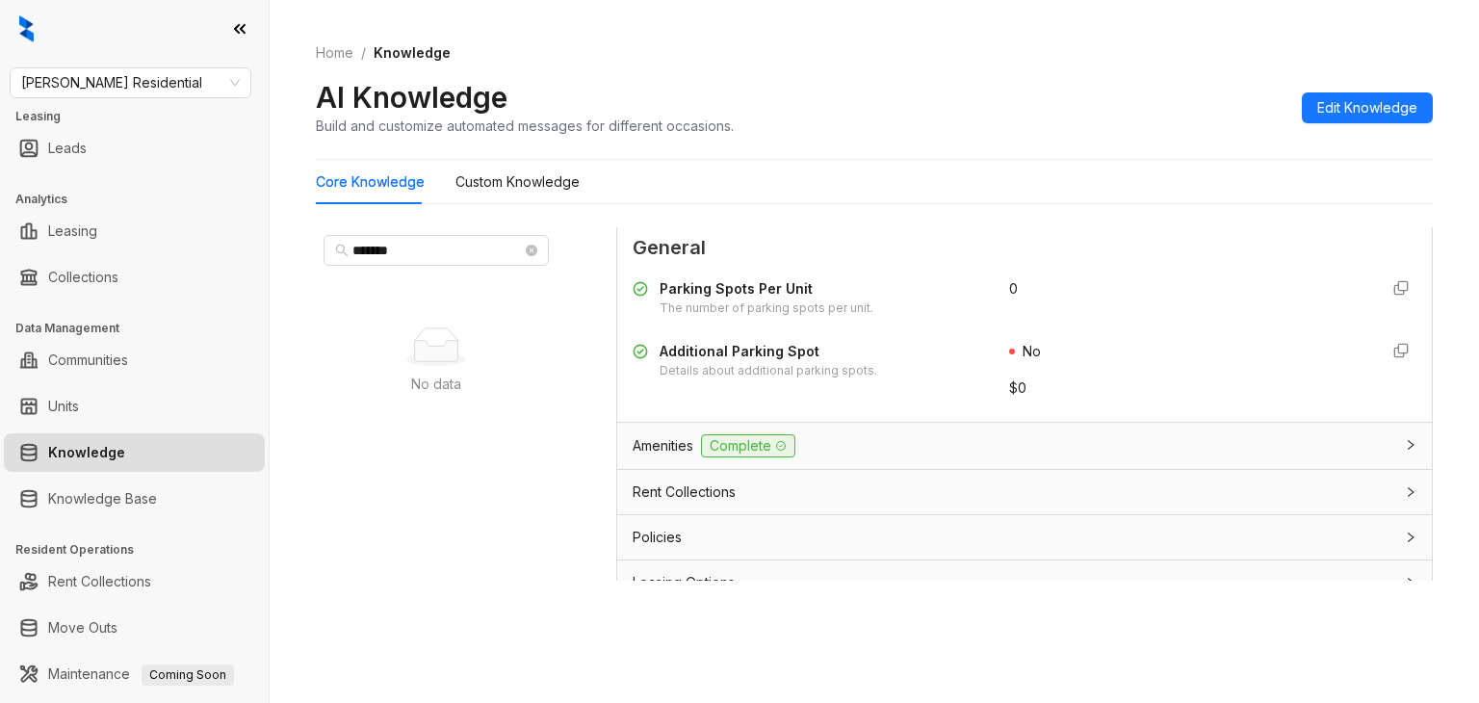
scroll to position [396, 0]
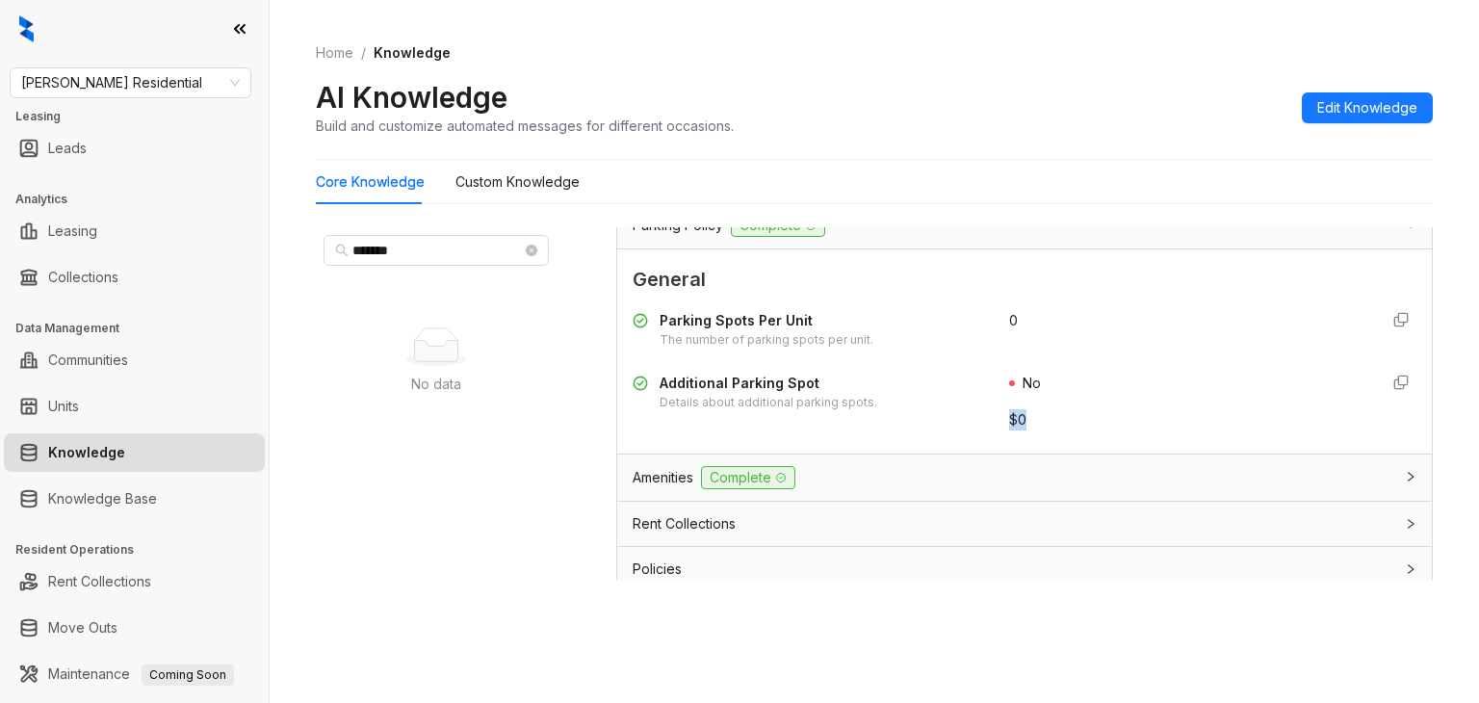
drag, startPoint x: 980, startPoint y: 413, endPoint x: 1033, endPoint y: 421, distance: 53.5
click at [1033, 421] on div "Additional Parking Spot Details about additional parking spots. No $ 0" at bounding box center [1024, 402] width 784 height 58
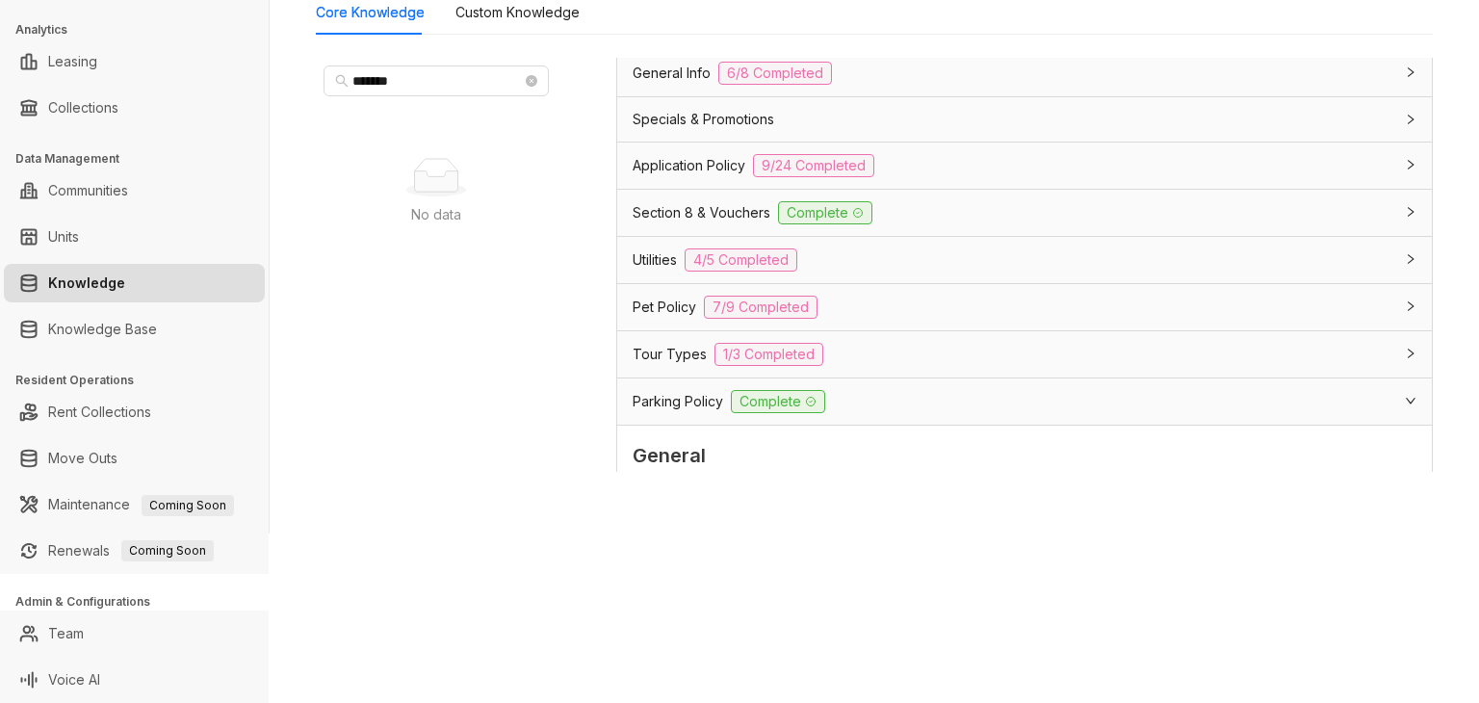
scroll to position [107, 0]
click at [678, 406] on span "Parking Policy" at bounding box center [677, 405] width 90 height 21
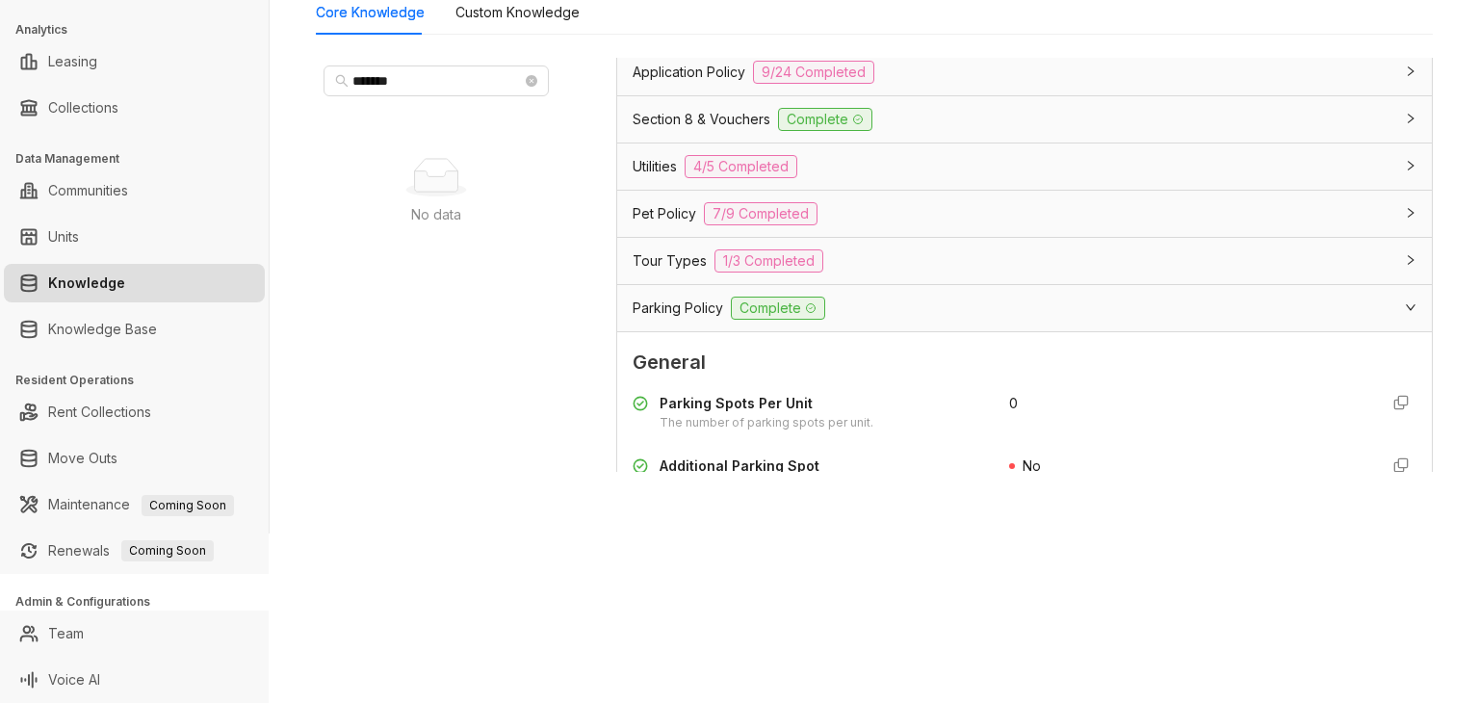
scroll to position [299, 0]
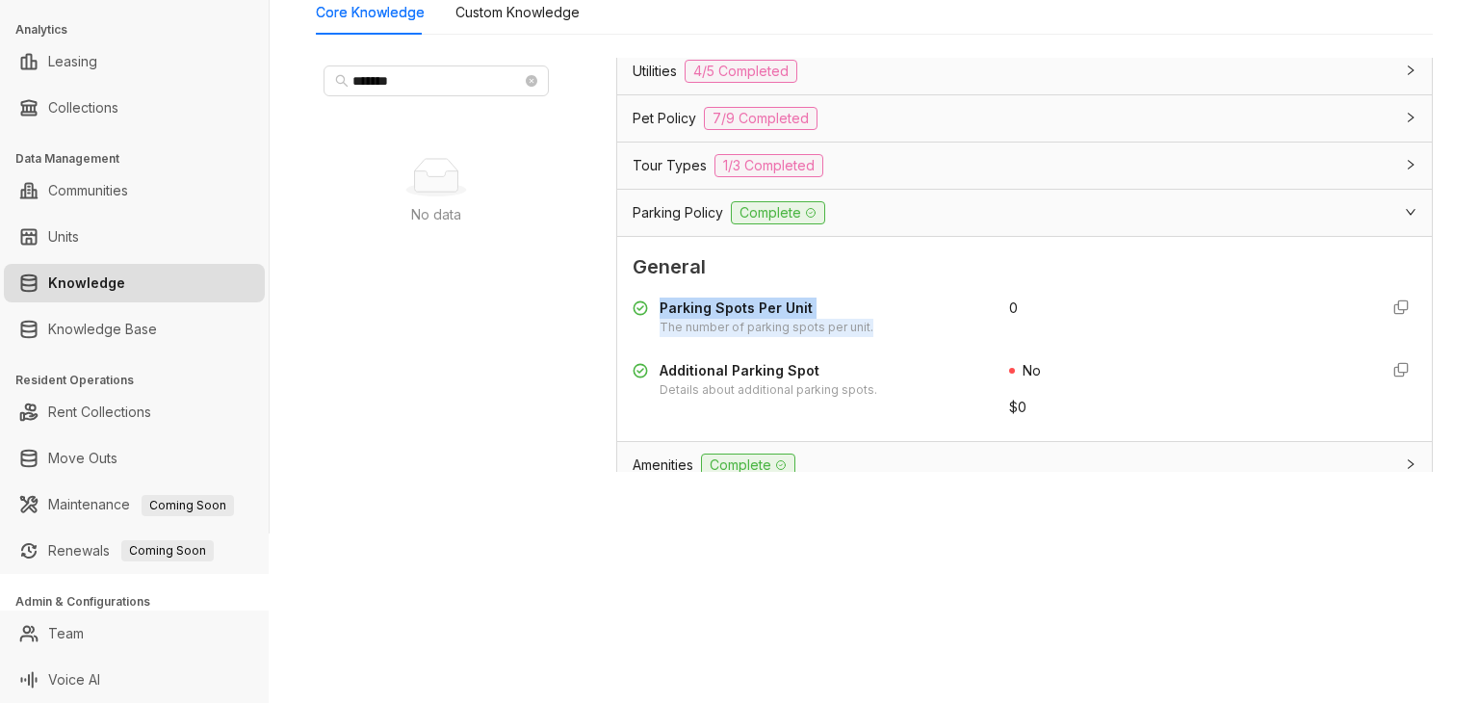
drag, startPoint x: 658, startPoint y: 307, endPoint x: 893, endPoint y: 314, distance: 235.0
click at [893, 314] on div "Parking Spots Per Unit The number of parking spots per unit." at bounding box center [808, 316] width 353 height 39
